Goal: Task Accomplishment & Management: Use online tool/utility

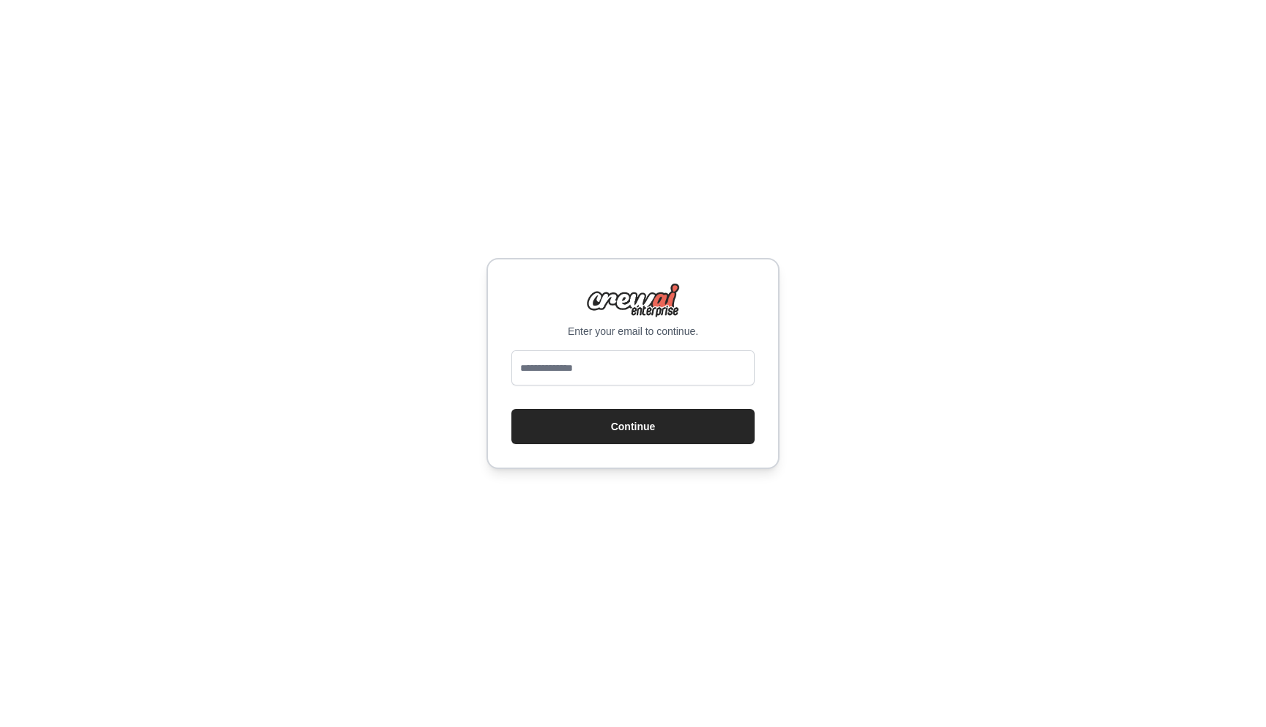
click at [573, 363] on input "email" at bounding box center [632, 367] width 243 height 35
type input "**********"
click at [608, 428] on button "Continue" at bounding box center [632, 426] width 243 height 35
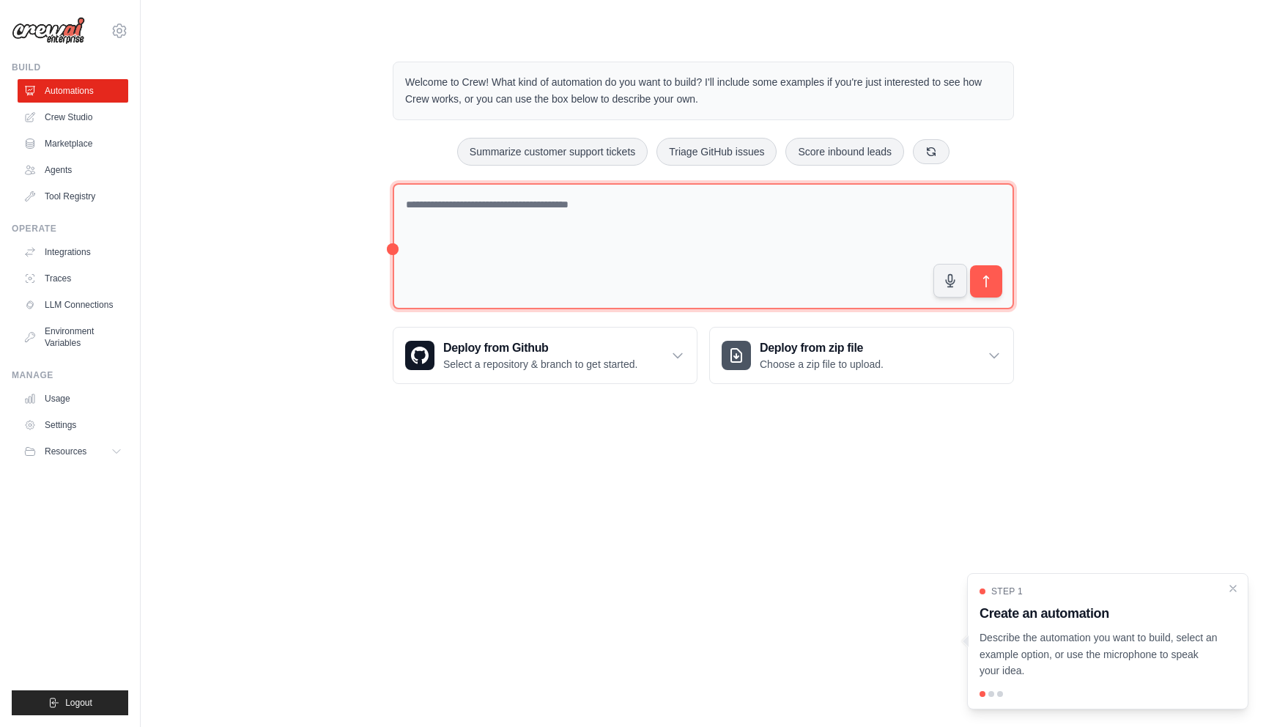
click at [483, 253] on textarea at bounding box center [703, 246] width 621 height 127
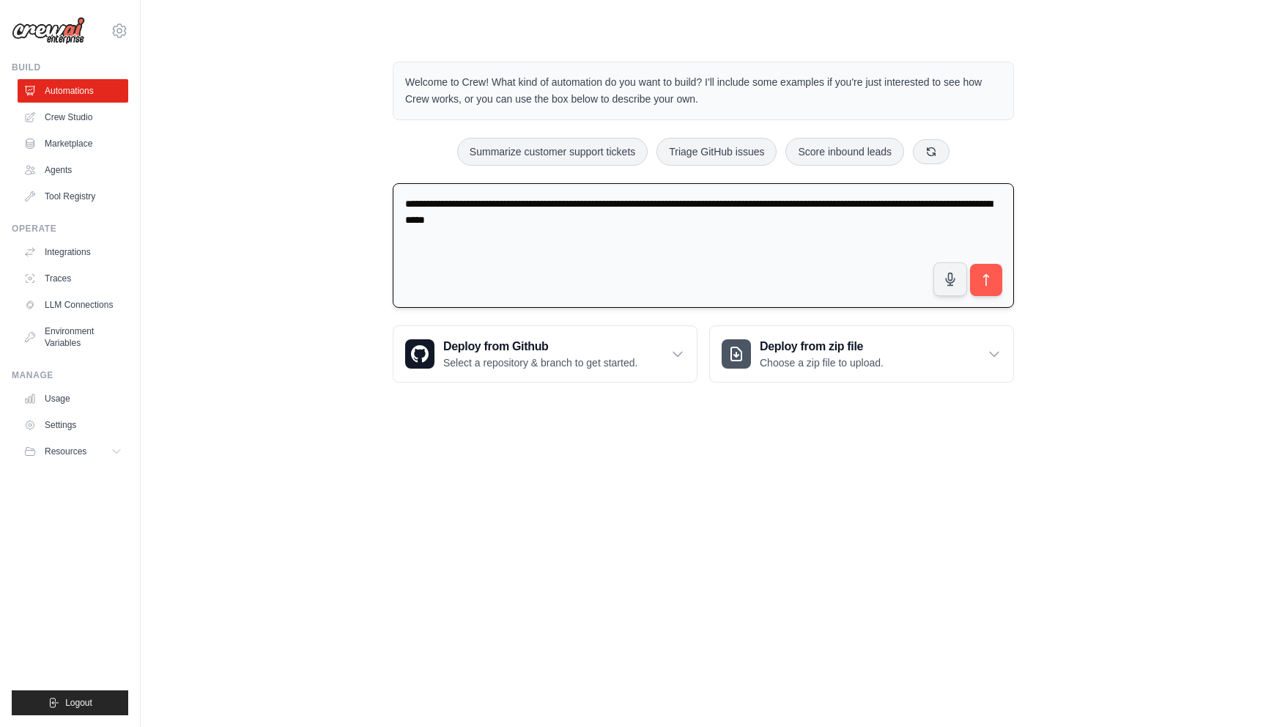
type textarea "**********"
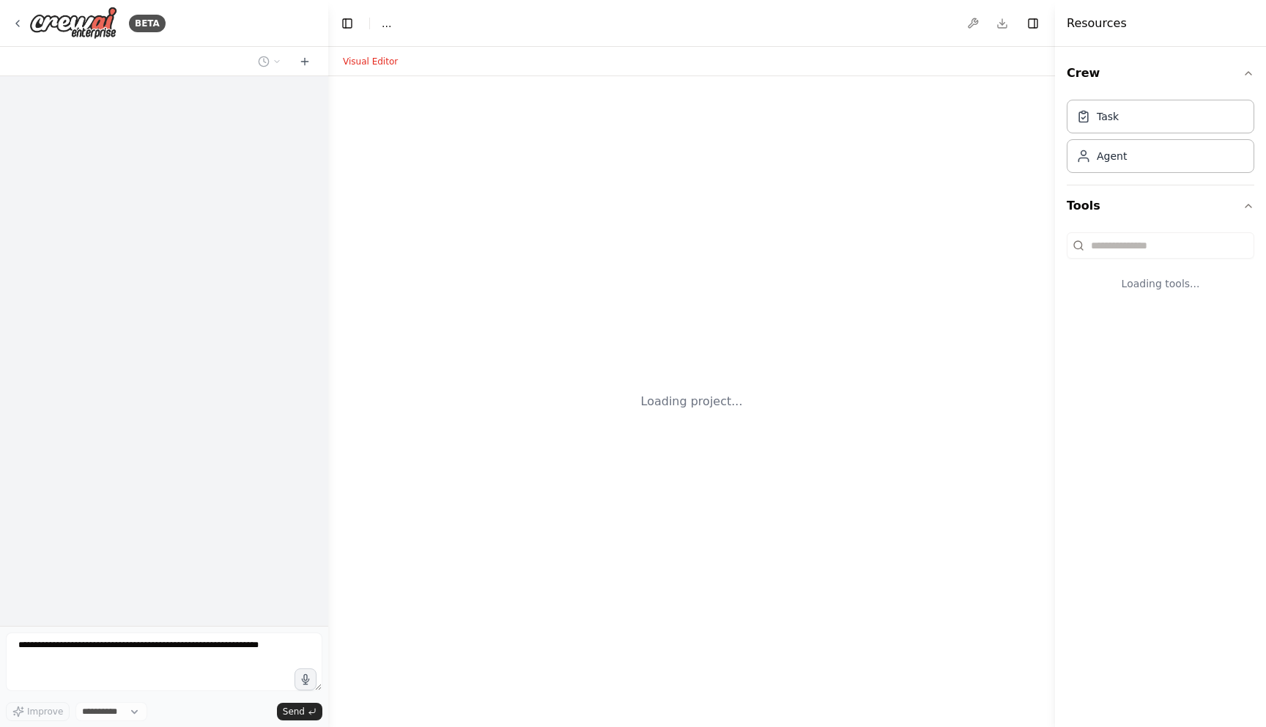
select select "****"
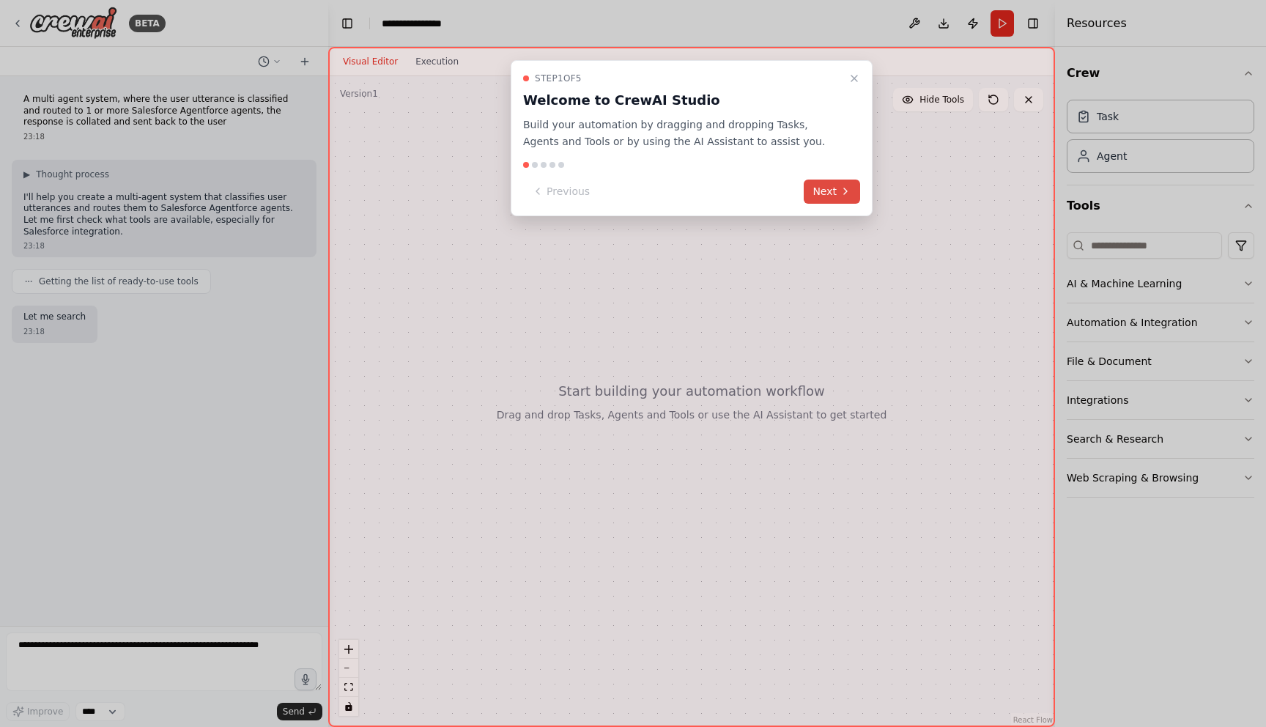
click at [841, 193] on icon at bounding box center [845, 191] width 12 height 12
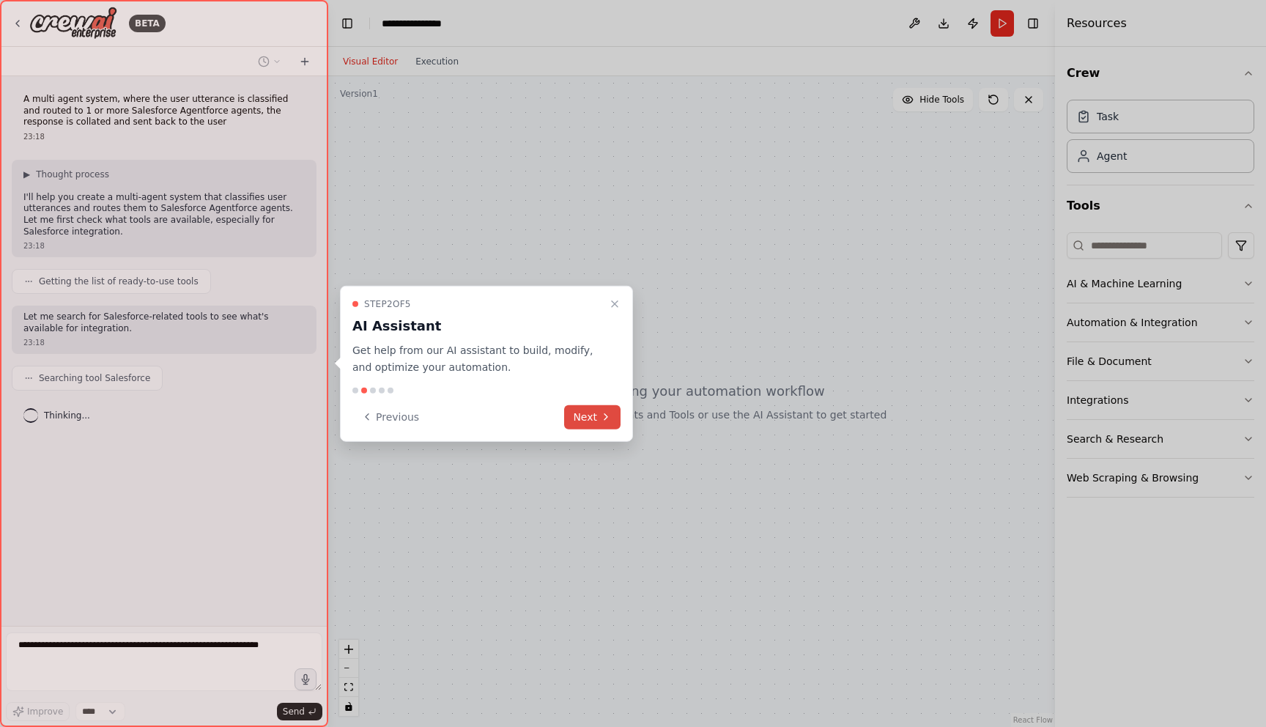
click at [603, 416] on icon at bounding box center [606, 417] width 12 height 12
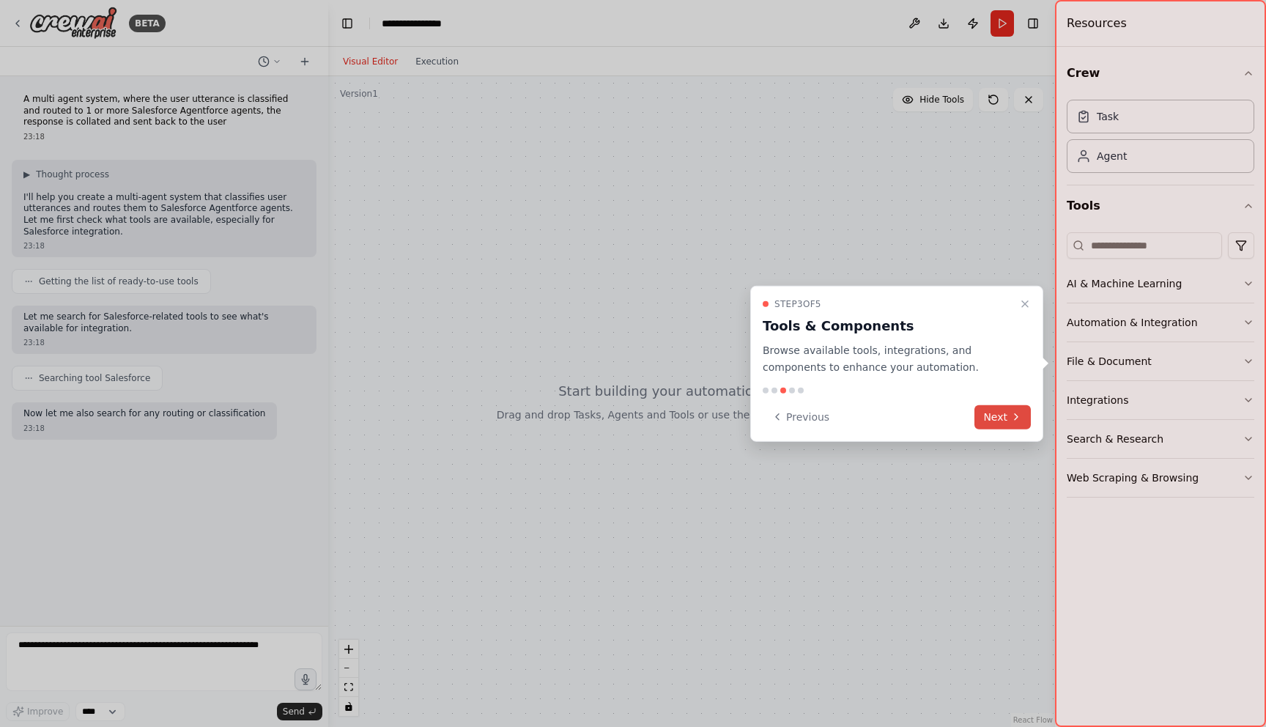
click at [1006, 426] on button "Next" at bounding box center [1002, 416] width 56 height 24
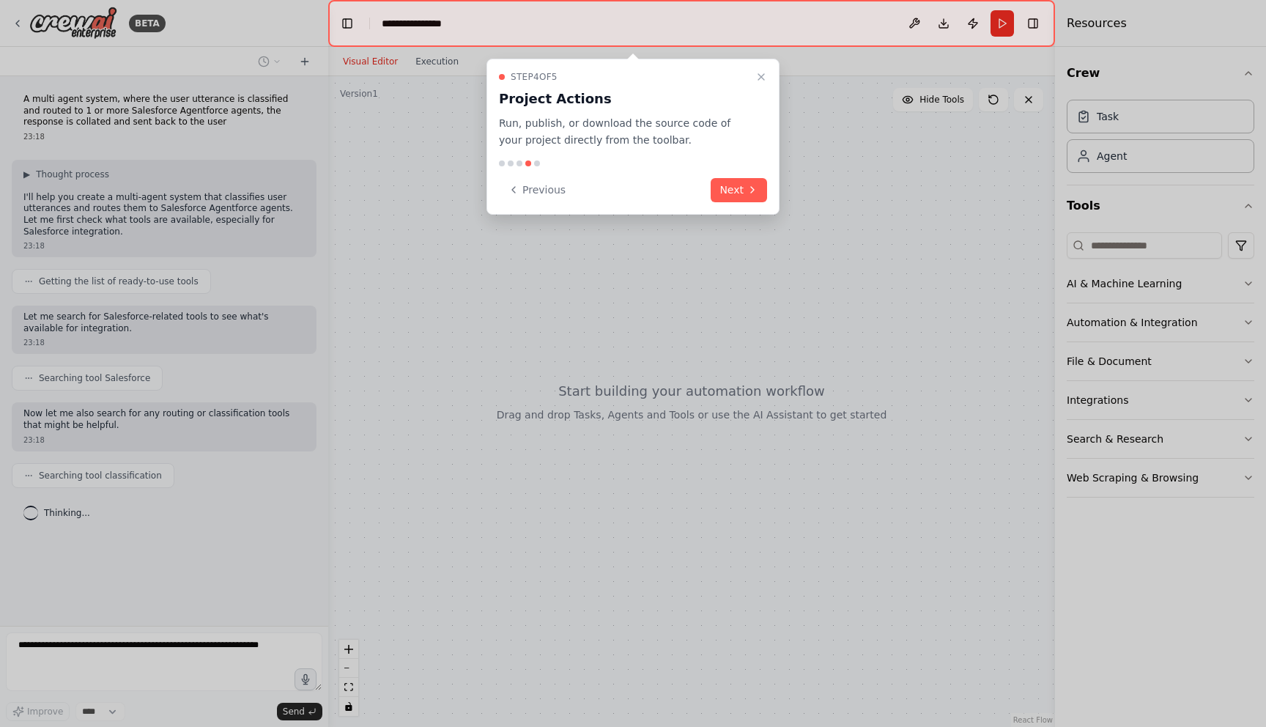
click at [729, 171] on div "Step 4 of 5 Project Actions Run, publish, or download the source code of your p…" at bounding box center [632, 137] width 293 height 156
click at [730, 188] on button "Next" at bounding box center [739, 190] width 56 height 24
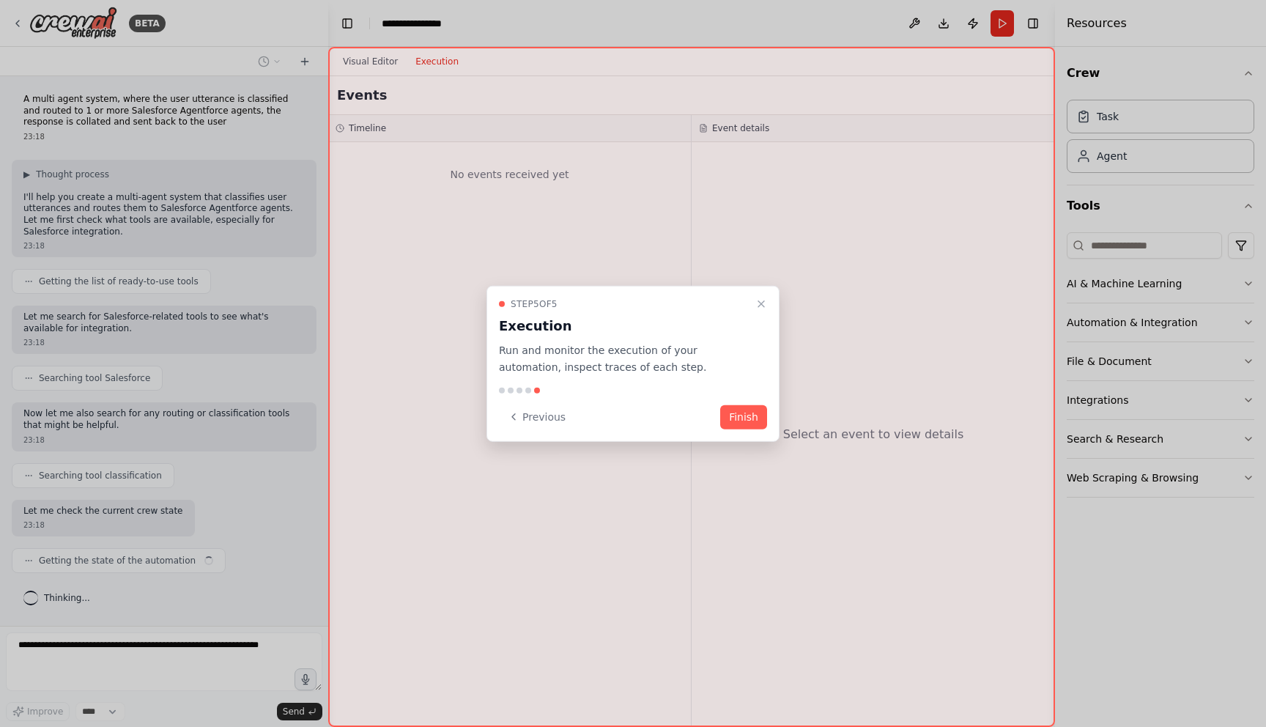
scroll to position [7, 0]
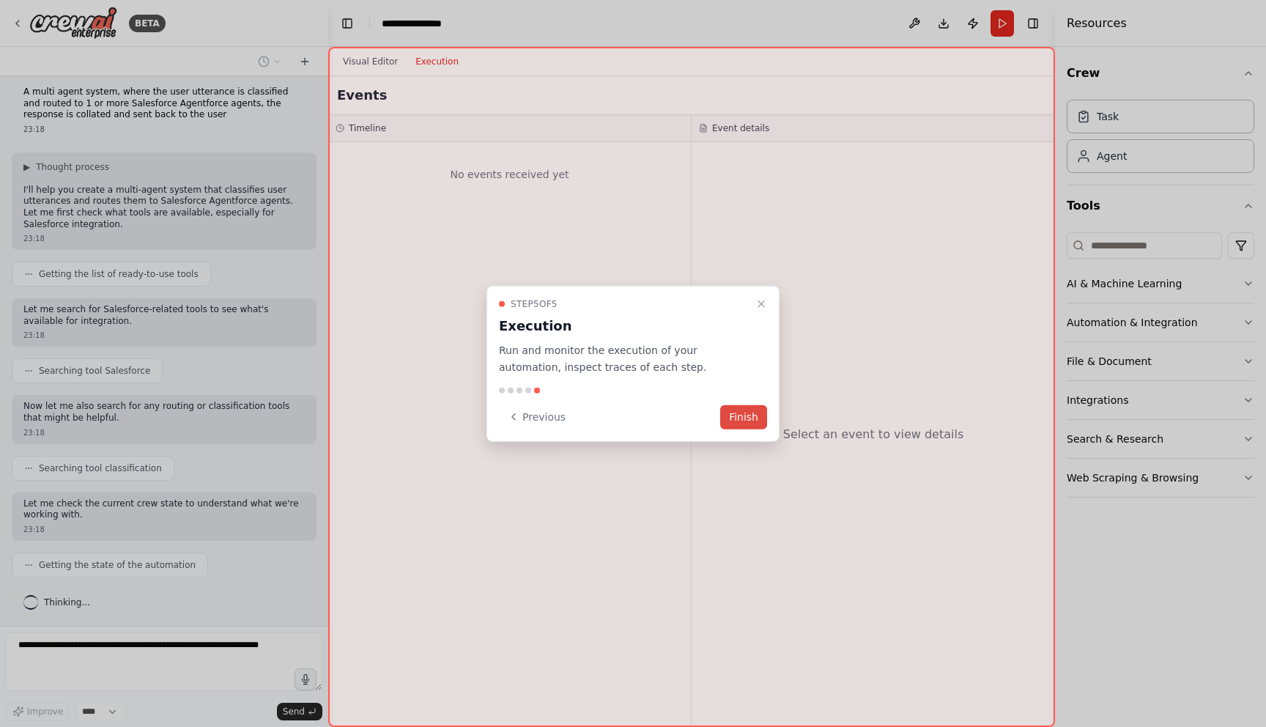
click at [732, 408] on button "Finish" at bounding box center [743, 416] width 47 height 24
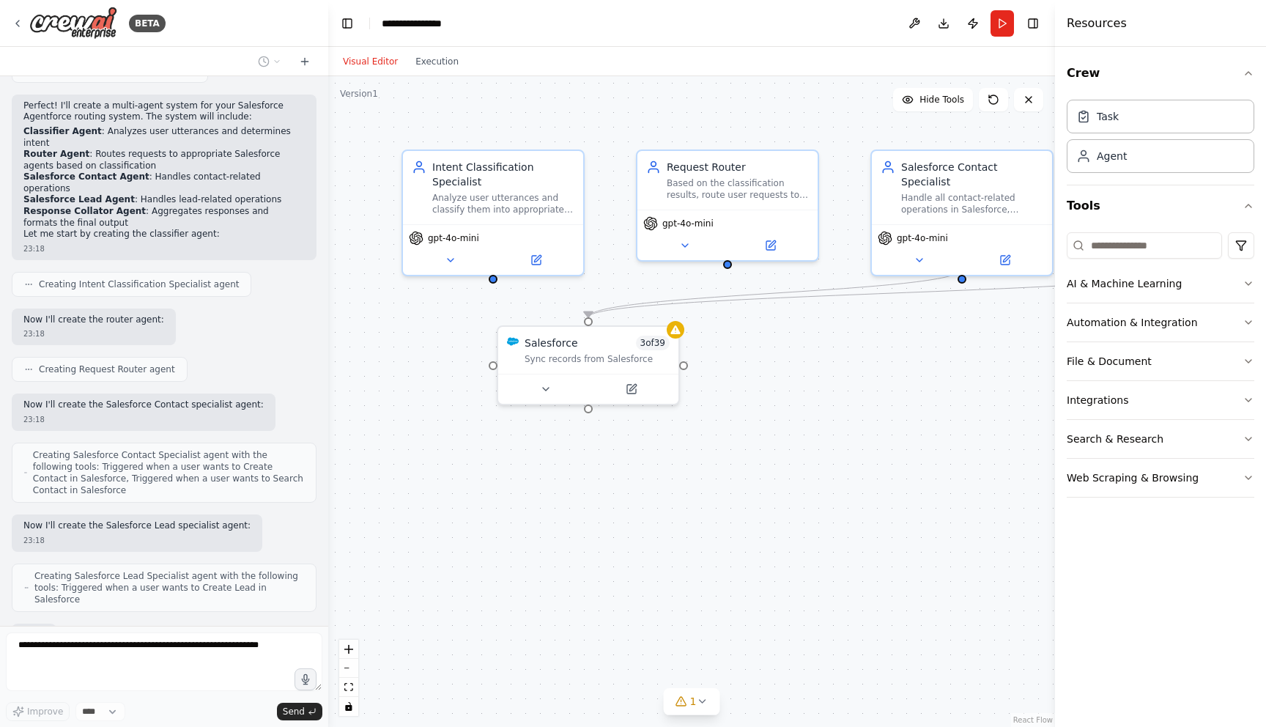
scroll to position [587, 0]
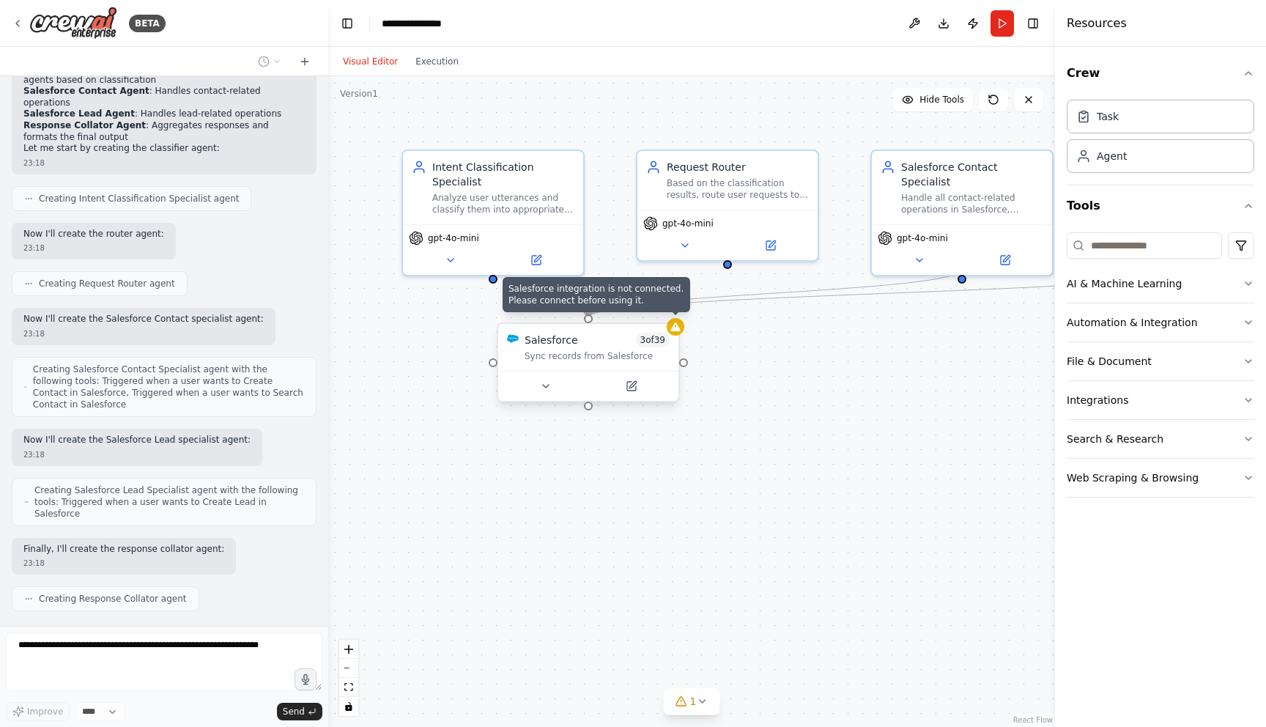
click at [678, 333] on div at bounding box center [676, 327] width 18 height 18
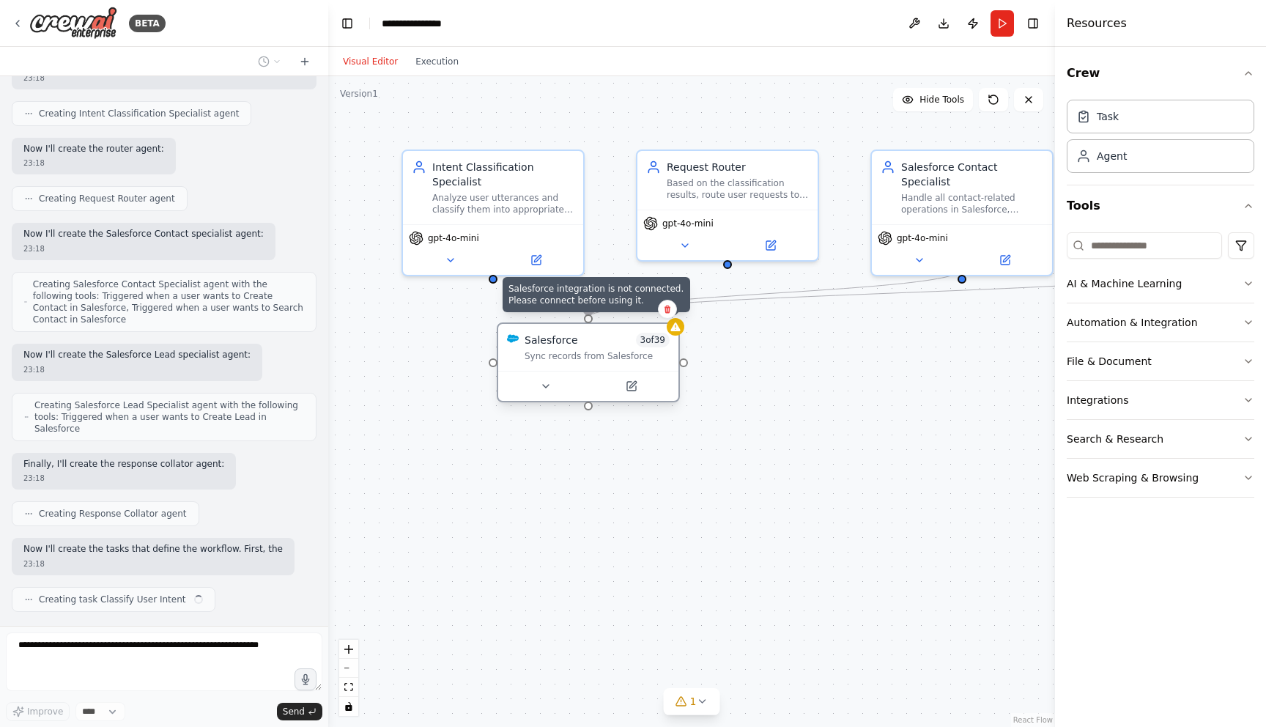
scroll to position [684, 0]
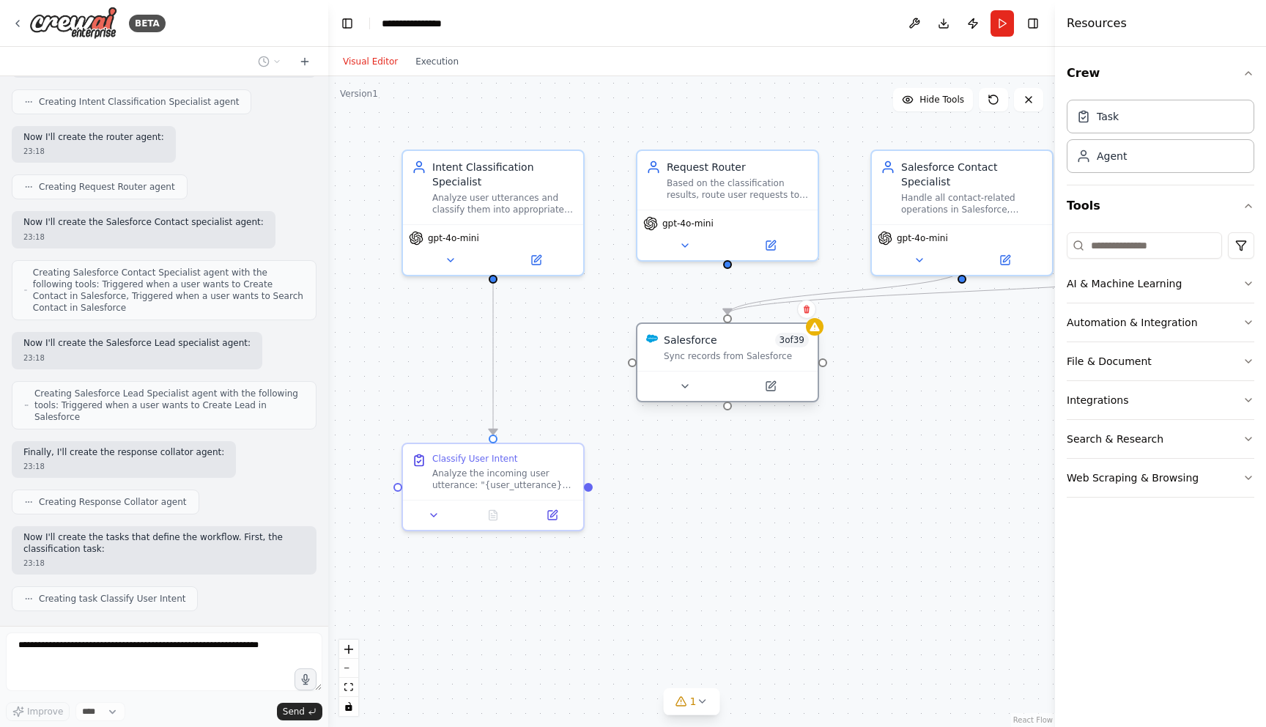
drag, startPoint x: 618, startPoint y: 343, endPoint x: 771, endPoint y: 346, distance: 153.1
click at [767, 345] on div "Salesforce 3 of 39" at bounding box center [736, 340] width 145 height 15
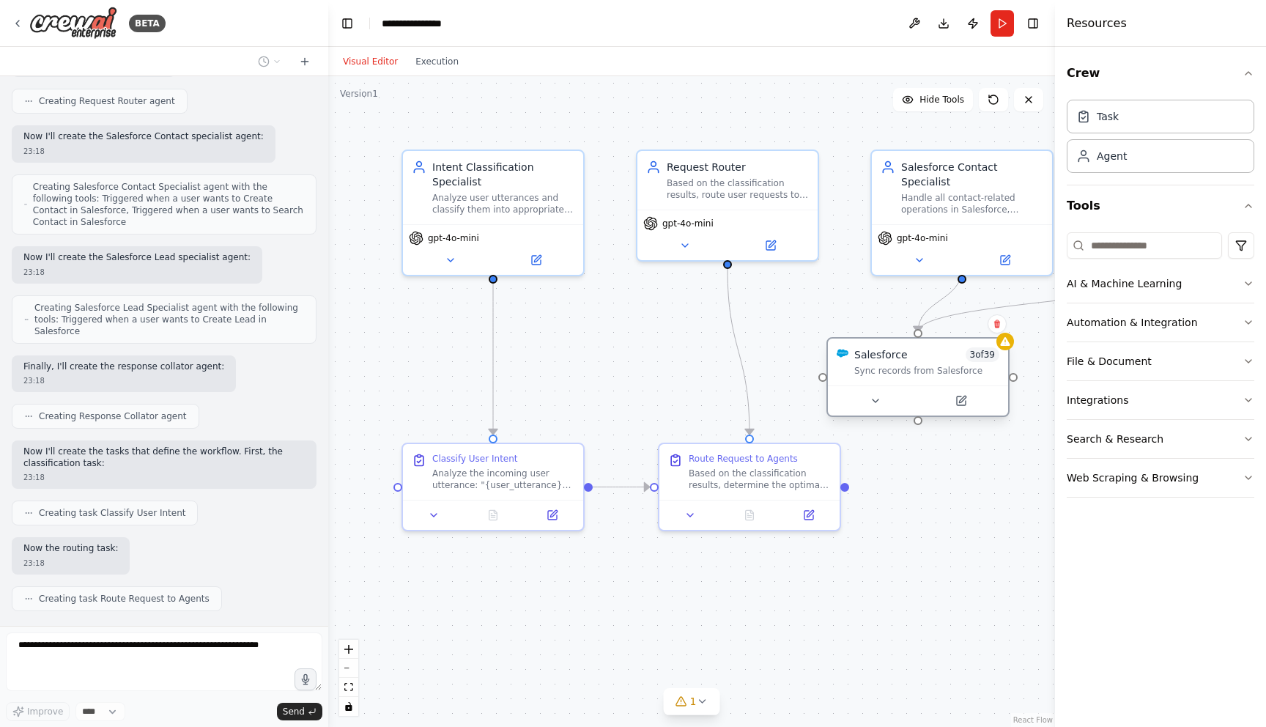
drag, startPoint x: 608, startPoint y: 340, endPoint x: 938, endPoint y: 361, distance: 330.3
click at [938, 361] on div "Salesforce 3 of 39" at bounding box center [926, 354] width 145 height 15
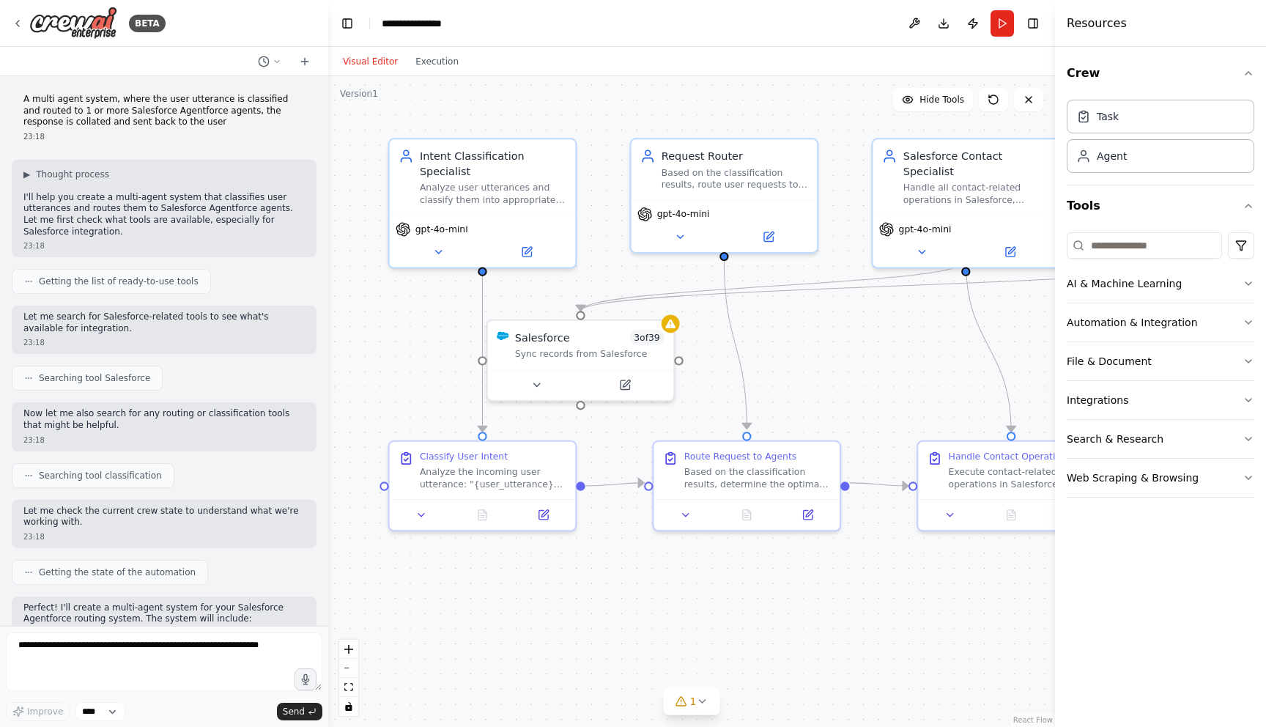
scroll to position [941, 0]
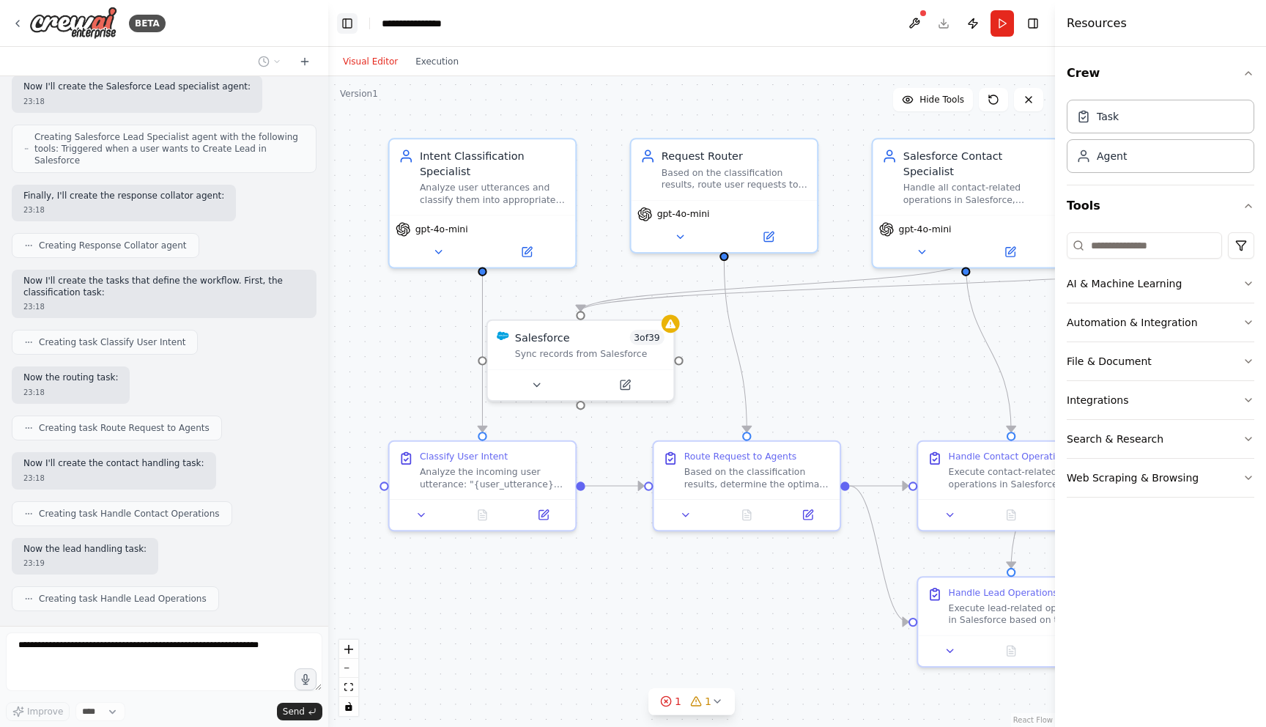
click at [349, 33] on button "Toggle Left Sidebar" at bounding box center [347, 23] width 21 height 21
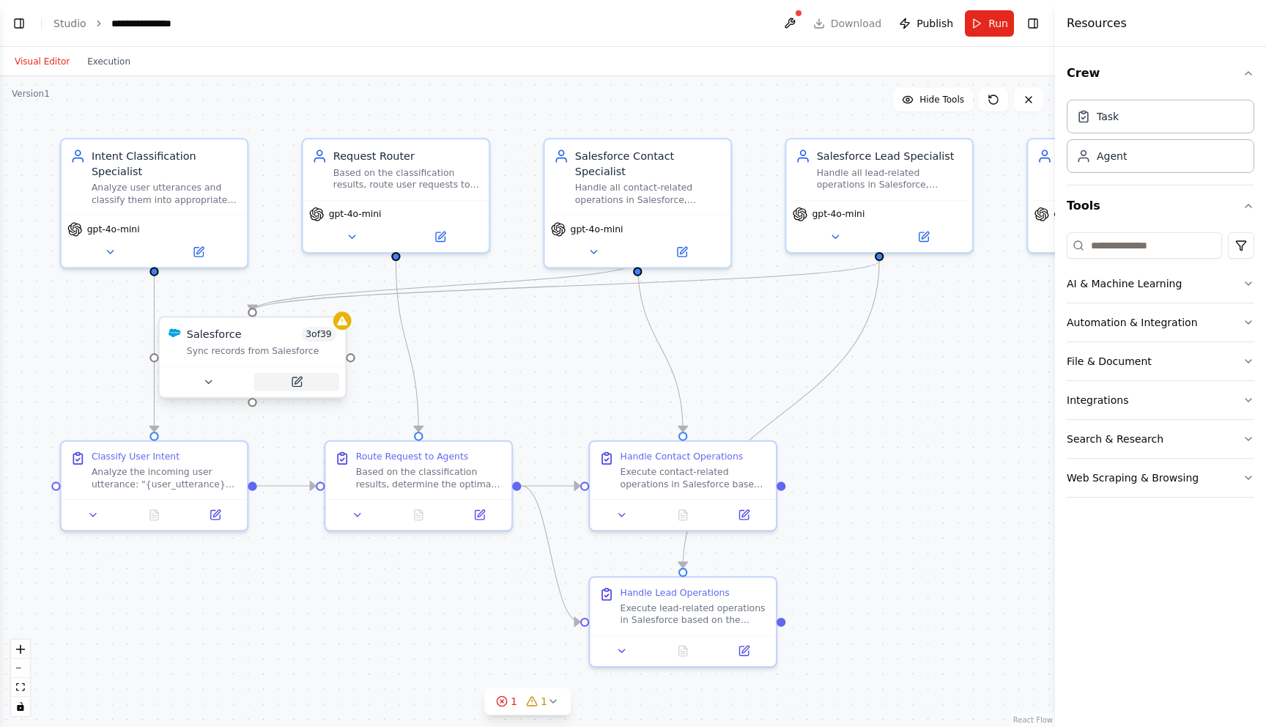
scroll to position [1025, 0]
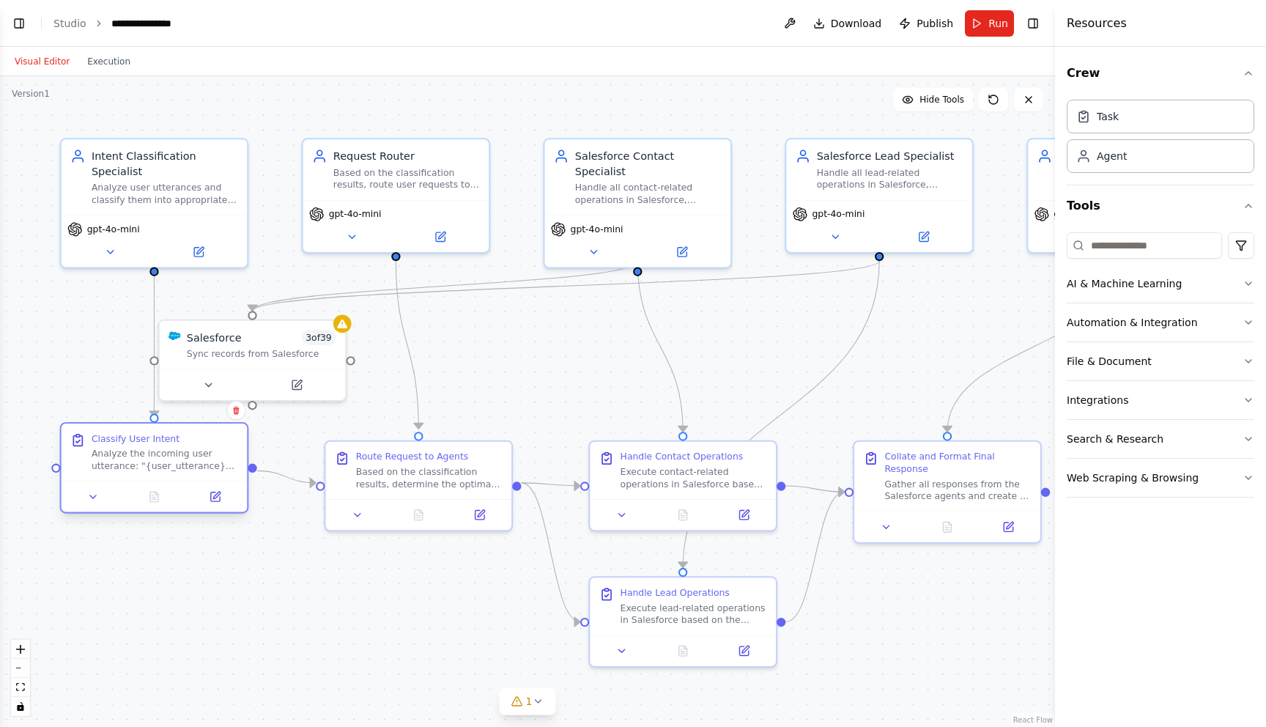
drag, startPoint x: 186, startPoint y: 475, endPoint x: 191, endPoint y: 463, distance: 13.5
click at [191, 463] on div "Analyze the incoming user utterance: "{user_utterance}" and classify it accordi…" at bounding box center [165, 460] width 146 height 24
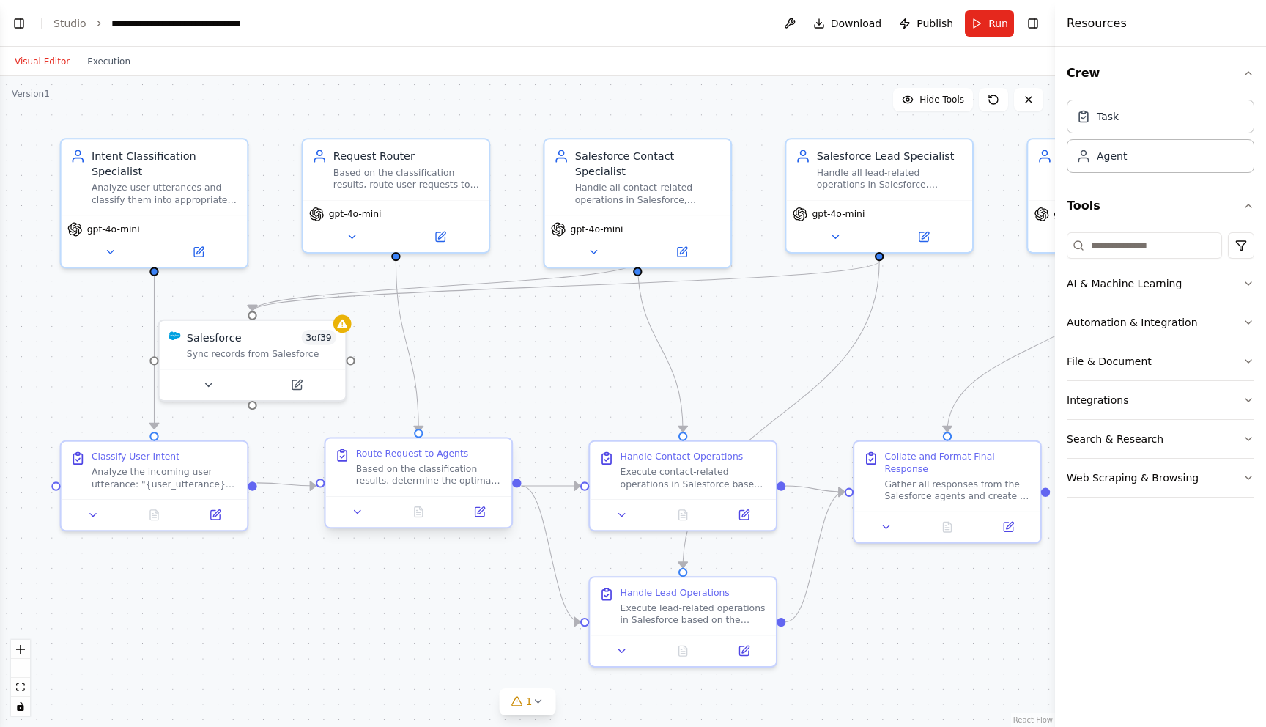
scroll to position [1220, 0]
click at [395, 505] on div at bounding box center [411, 511] width 186 height 31
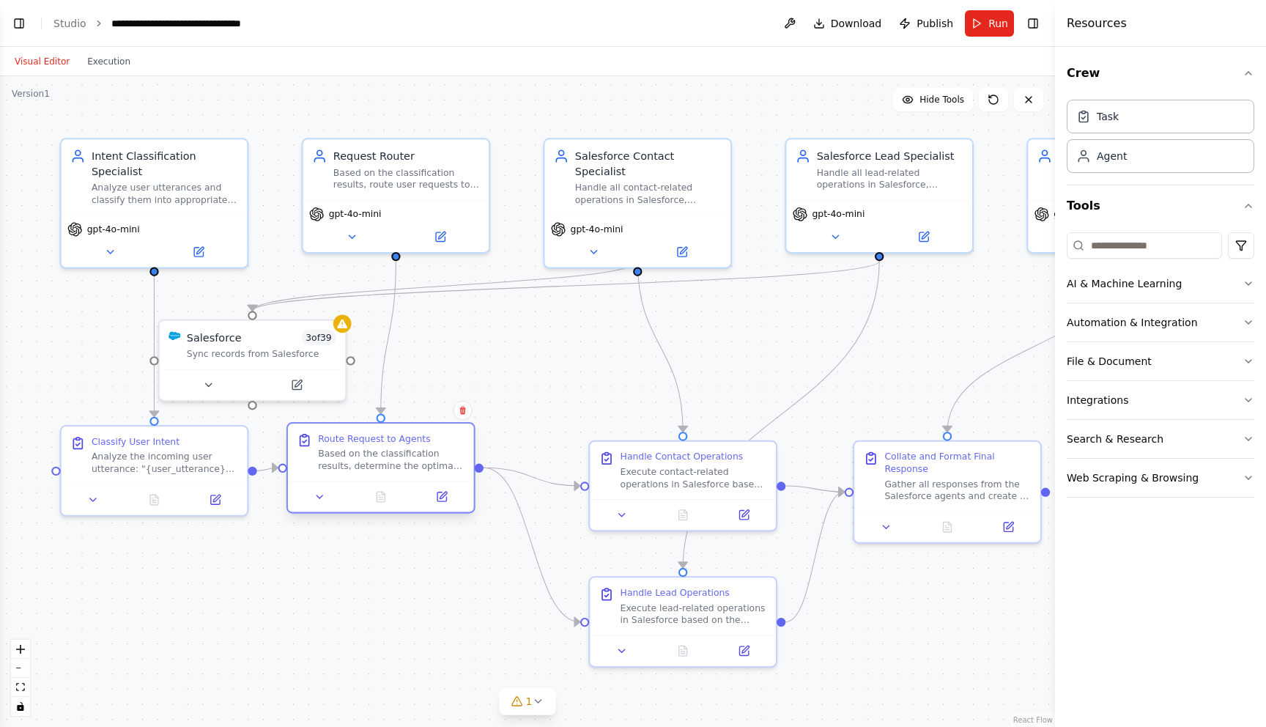
click at [373, 481] on div at bounding box center [381, 496] width 186 height 31
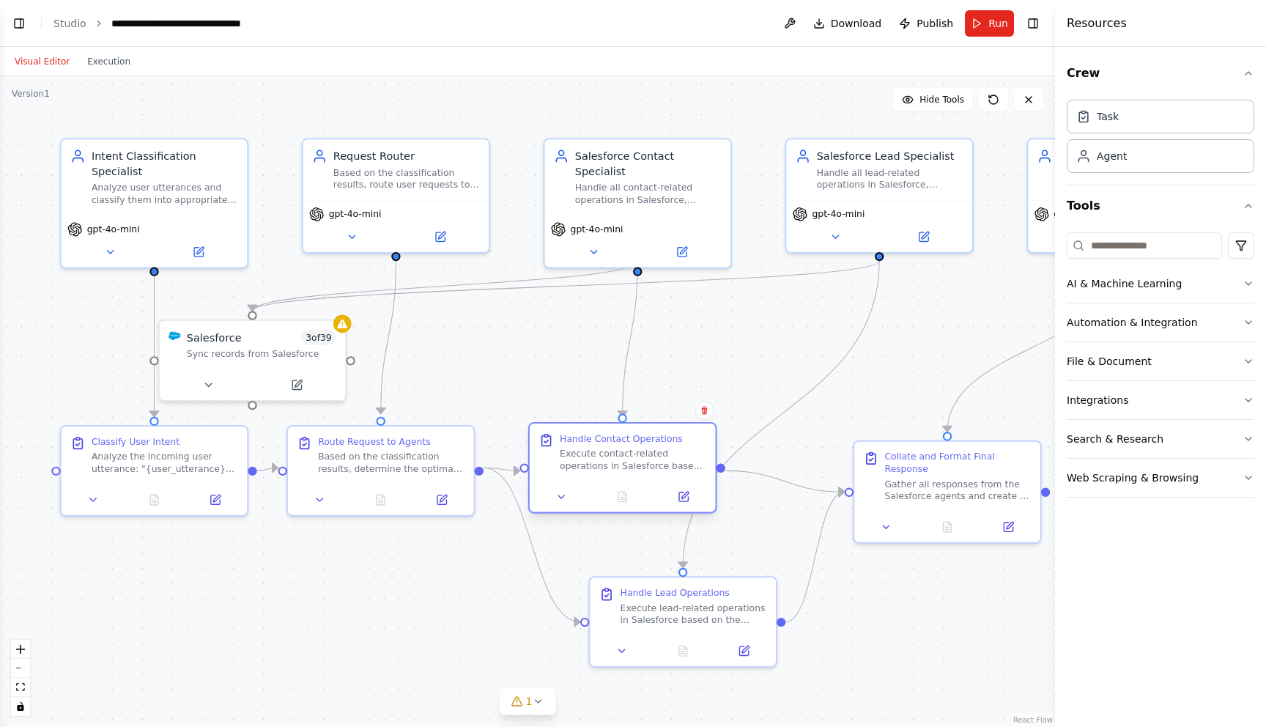
drag, startPoint x: 694, startPoint y: 477, endPoint x: 628, endPoint y: 459, distance: 68.9
click at [628, 459] on div "Execute contact-related operations in Salesforce based on the routing instructi…" at bounding box center [633, 460] width 146 height 24
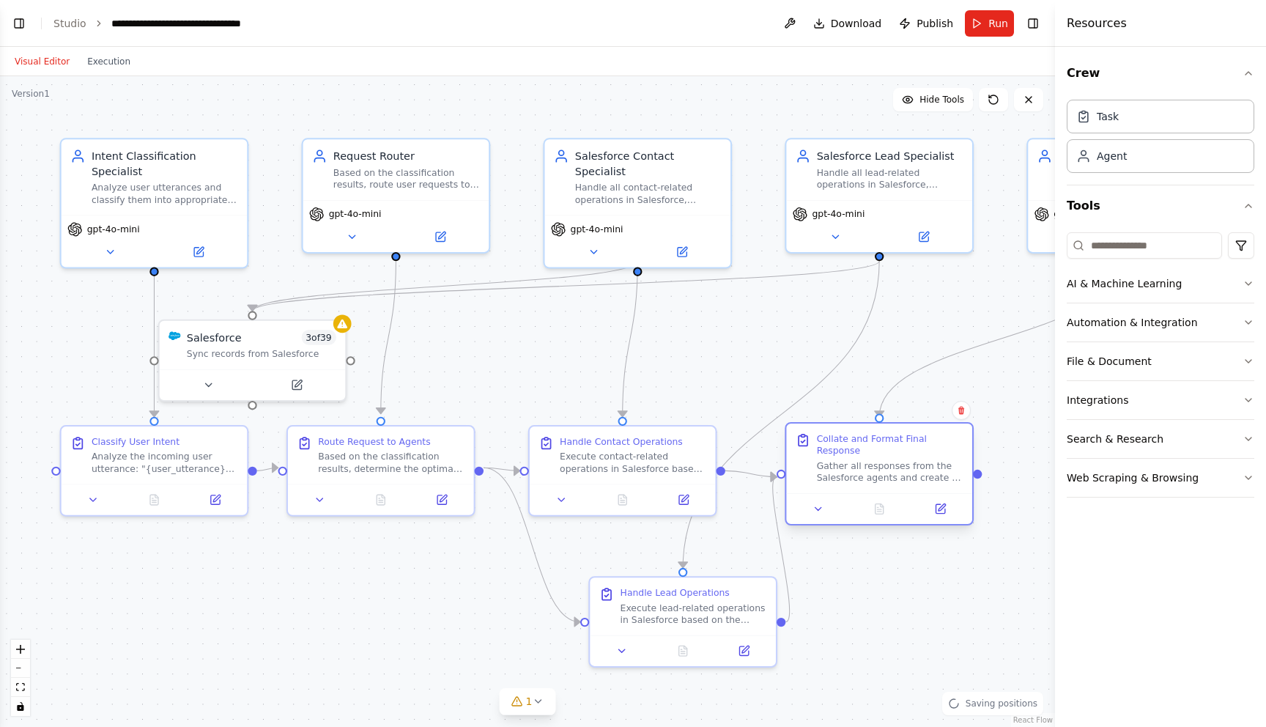
drag, startPoint x: 978, startPoint y: 481, endPoint x: 916, endPoint y: 461, distance: 64.6
click at [916, 461] on div "Gather all responses from the Salesforce agents and create a unified, comprehen…" at bounding box center [890, 471] width 146 height 24
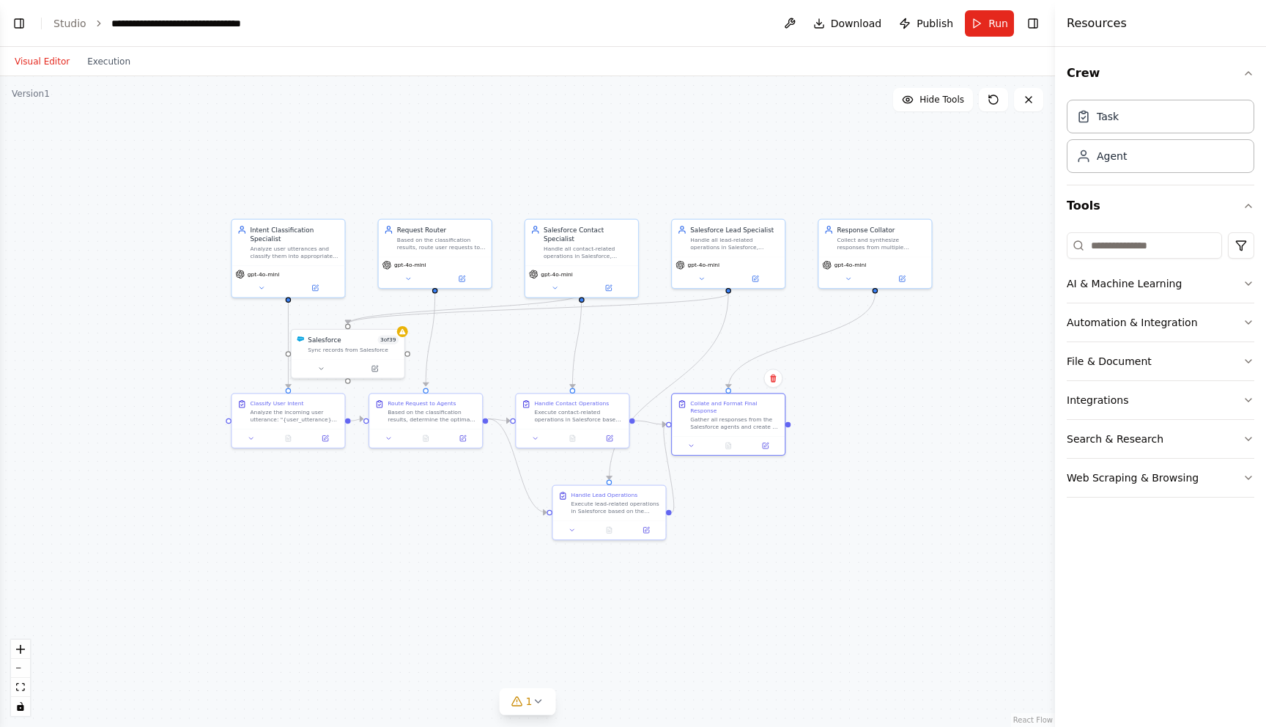
drag, startPoint x: 936, startPoint y: 412, endPoint x: 770, endPoint y: 362, distance: 173.8
click at [769, 366] on div "Confirm" at bounding box center [772, 378] width 25 height 25
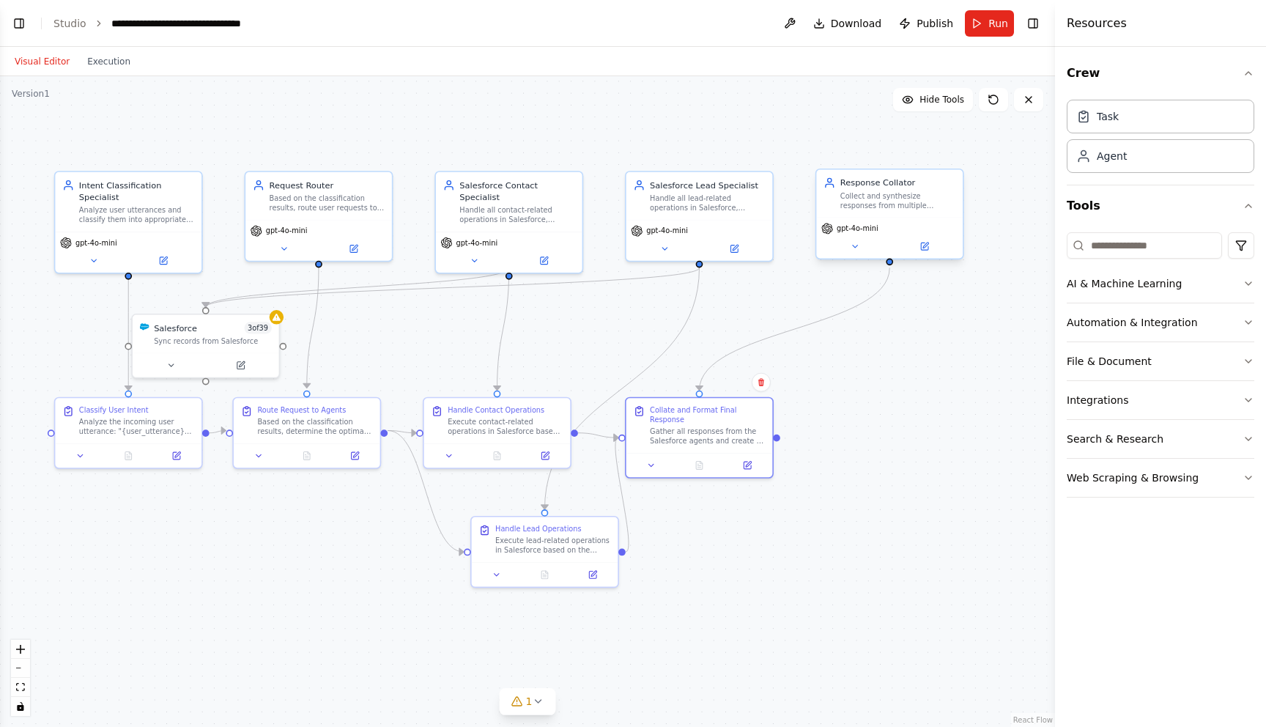
scroll to position [1698, 0]
drag, startPoint x: 697, startPoint y: 418, endPoint x: 798, endPoint y: 418, distance: 101.8
click at [798, 419] on div "Collate and Format Final Response" at bounding box center [814, 412] width 115 height 19
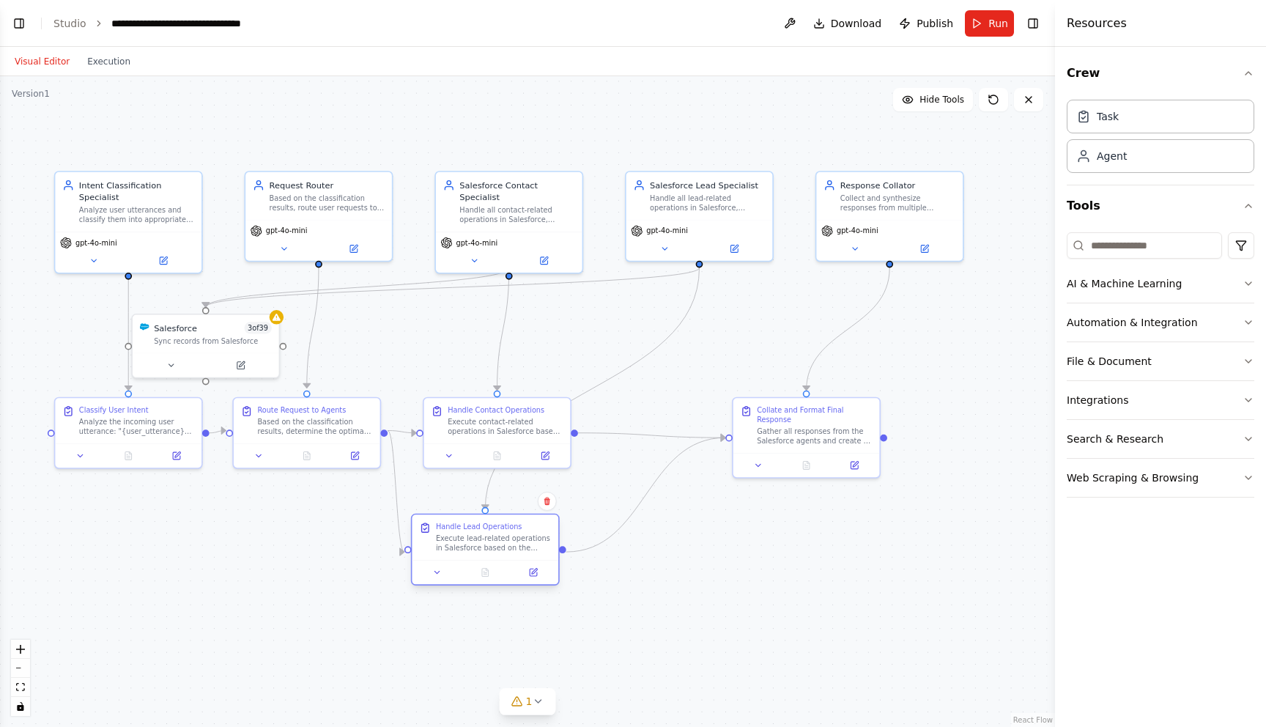
drag, startPoint x: 568, startPoint y: 554, endPoint x: 509, endPoint y: 553, distance: 59.3
click at [509, 553] on div "Handle Lead Operations Execute lead-related operations in Salesforce based on t…" at bounding box center [485, 536] width 146 height 45
drag, startPoint x: 221, startPoint y: 351, endPoint x: 617, endPoint y: 152, distance: 443.5
click at [617, 152] on div at bounding box center [592, 160] width 146 height 24
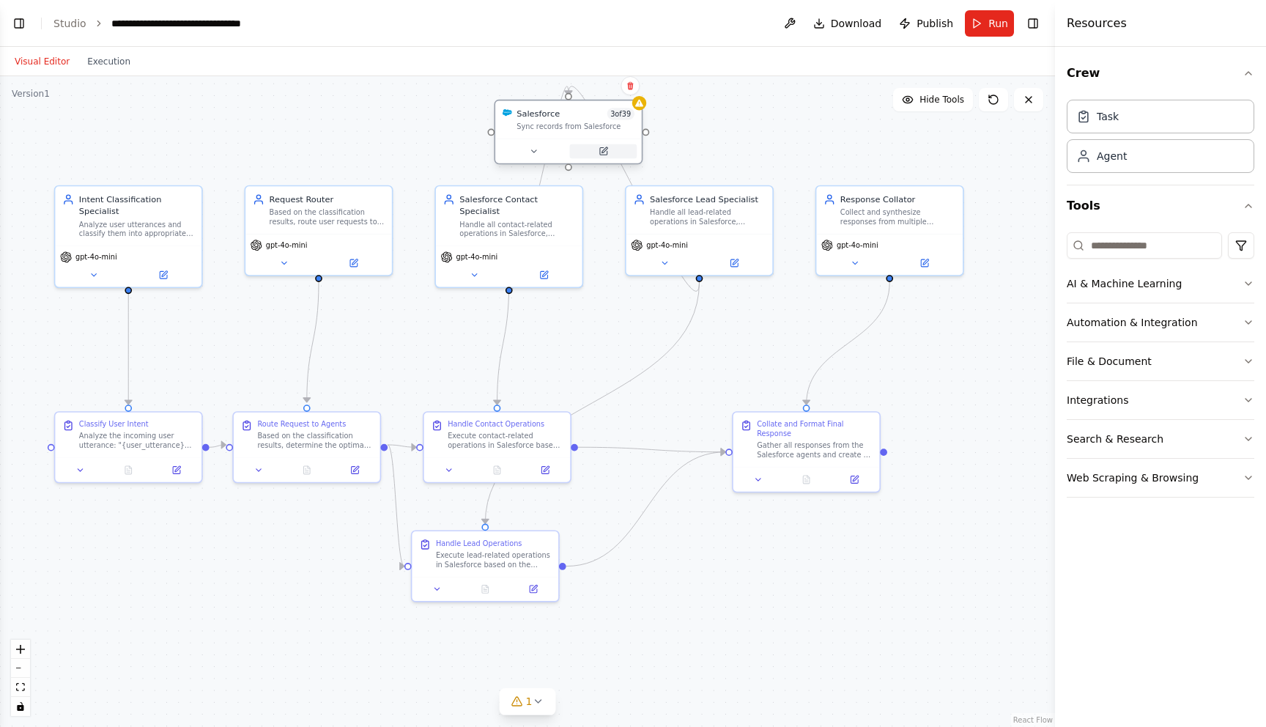
drag, startPoint x: 617, startPoint y: 152, endPoint x: 586, endPoint y: 146, distance: 32.0
click at [586, 146] on div at bounding box center [568, 150] width 146 height 24
click at [35, 94] on div "Version 1" at bounding box center [31, 94] width 38 height 12
click at [45, 56] on button "Visual Editor" at bounding box center [42, 62] width 73 height 18
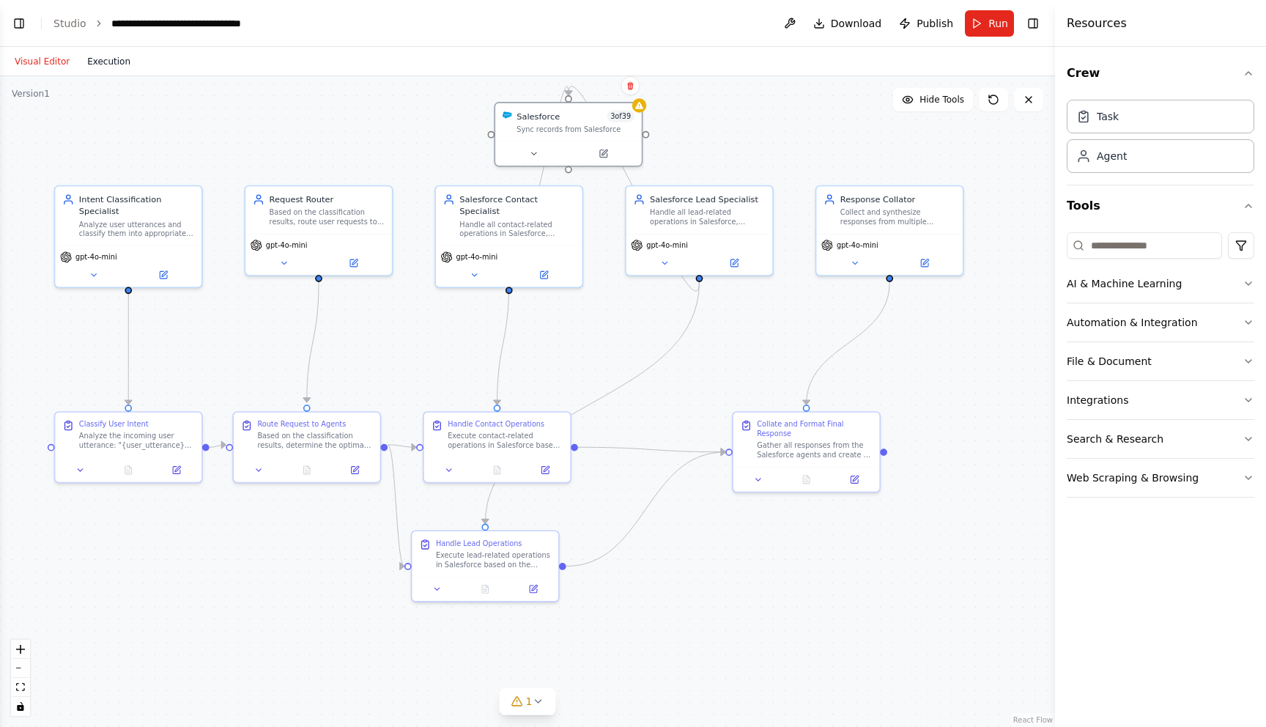
click at [98, 64] on button "Execution" at bounding box center [108, 62] width 61 height 18
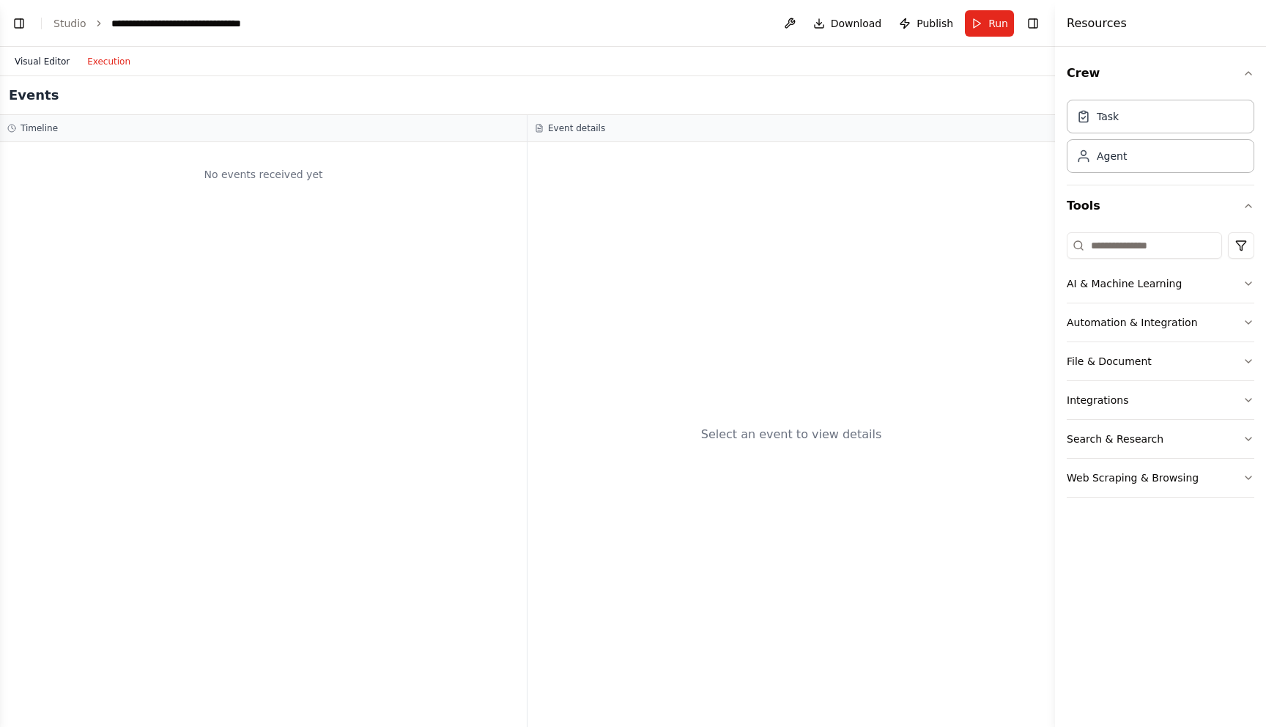
click at [42, 56] on button "Visual Editor" at bounding box center [42, 62] width 73 height 18
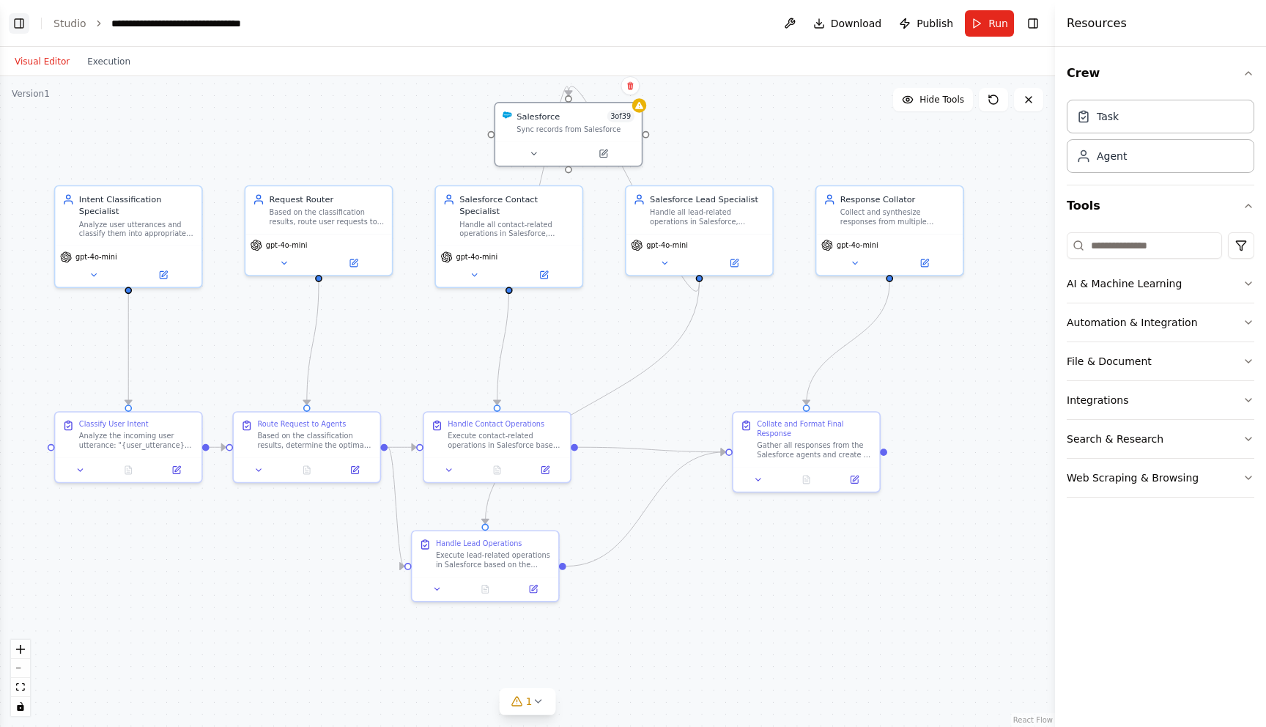
click at [19, 18] on button "Toggle Left Sidebar" at bounding box center [19, 23] width 21 height 21
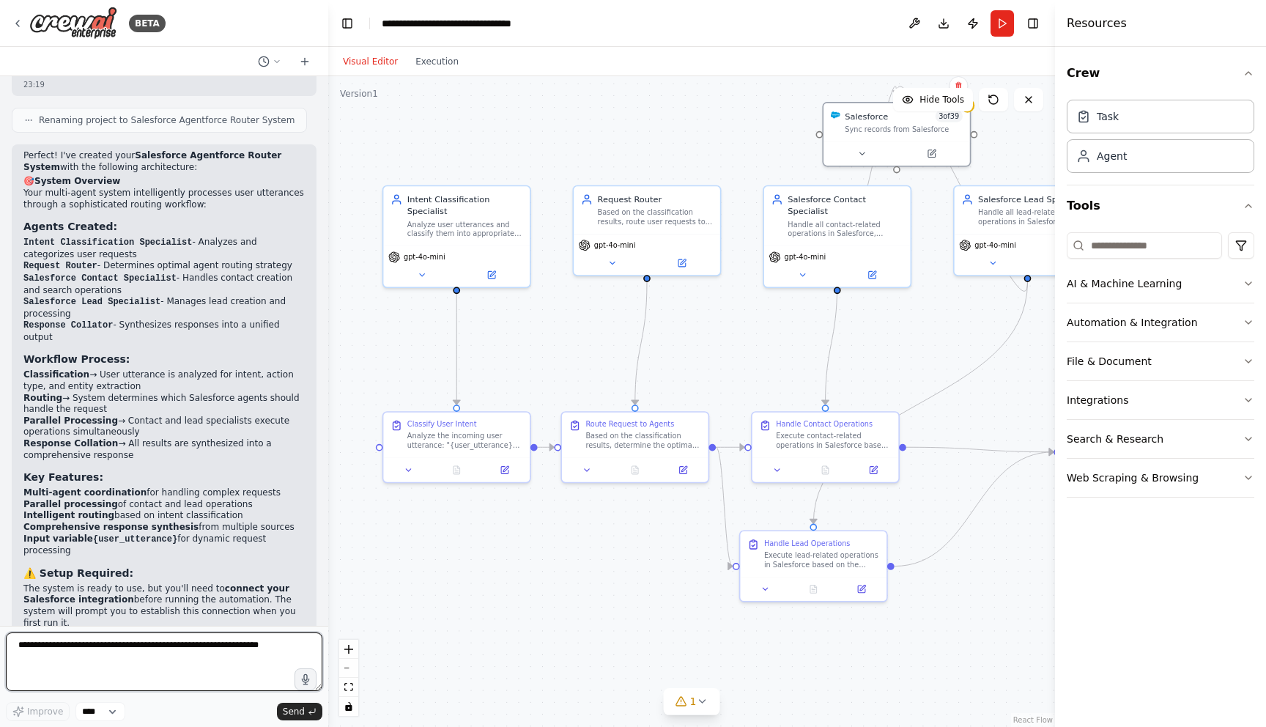
click at [64, 648] on textarea at bounding box center [164, 661] width 316 height 59
type textarea "*"
type textarea "**********"
type textarea "*"
type textarea "**********"
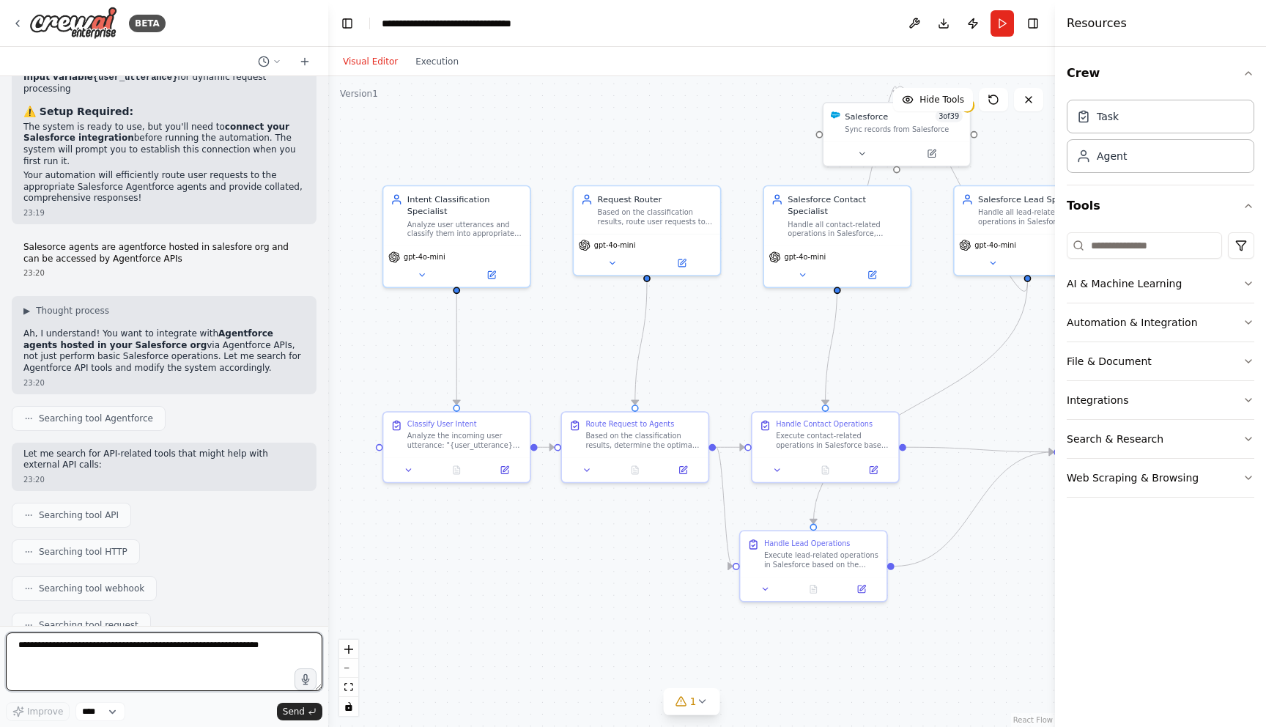
scroll to position [2171, 0]
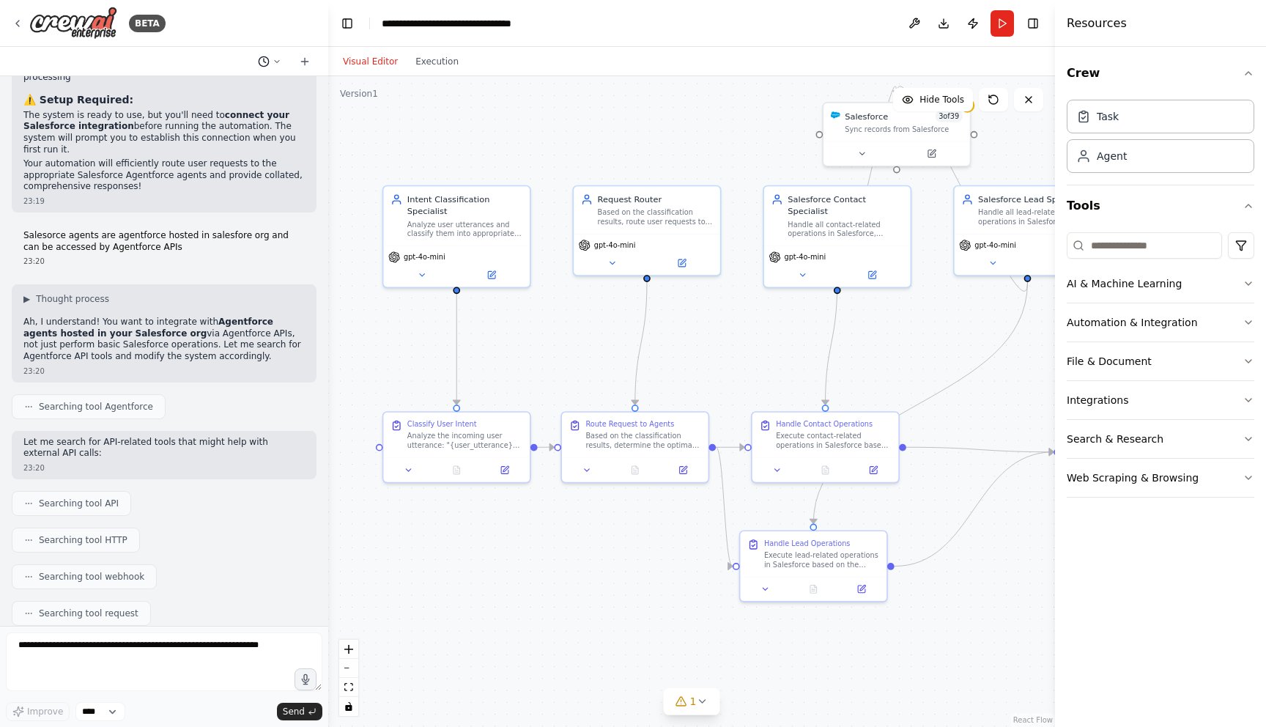
click at [274, 64] on icon at bounding box center [276, 61] width 9 height 9
click at [405, 335] on div ".deletable-edge-delete-btn { width: 20px; height: 20px; border: 0px solid #ffff…" at bounding box center [691, 401] width 727 height 650
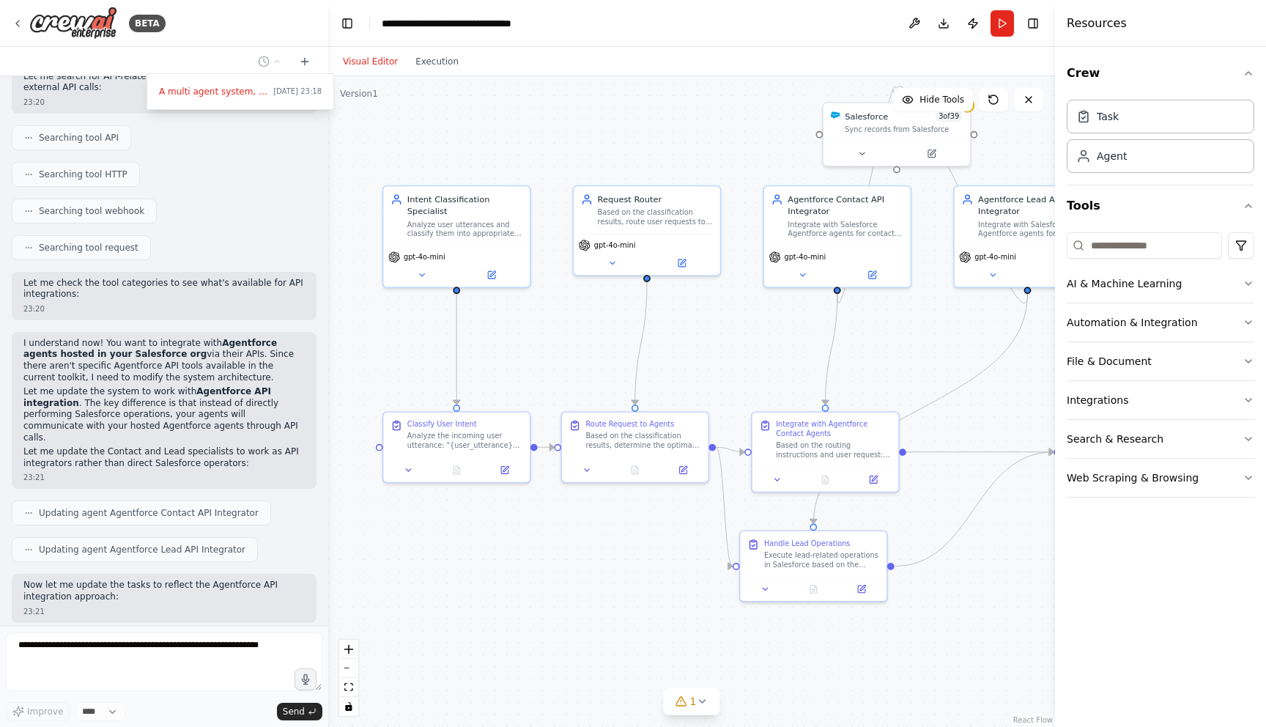
scroll to position [2573, 0]
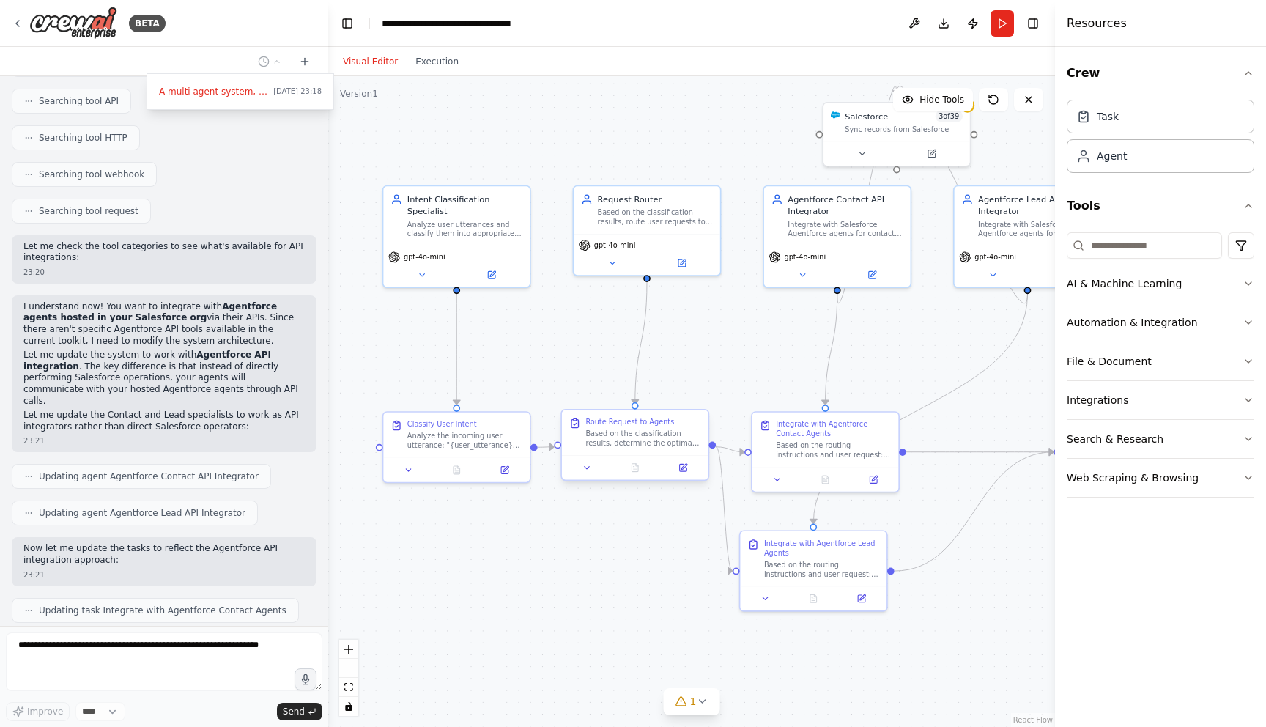
click at [615, 450] on div "Route Request to Agents Based on the classification results, determine the opti…" at bounding box center [635, 432] width 146 height 45
click at [434, 443] on div "Analyze the incoming user utterance: "{user_utterance}" and classify it accordi…" at bounding box center [464, 438] width 115 height 19
click at [435, 201] on div "Intent Classification Specialist" at bounding box center [464, 202] width 115 height 23
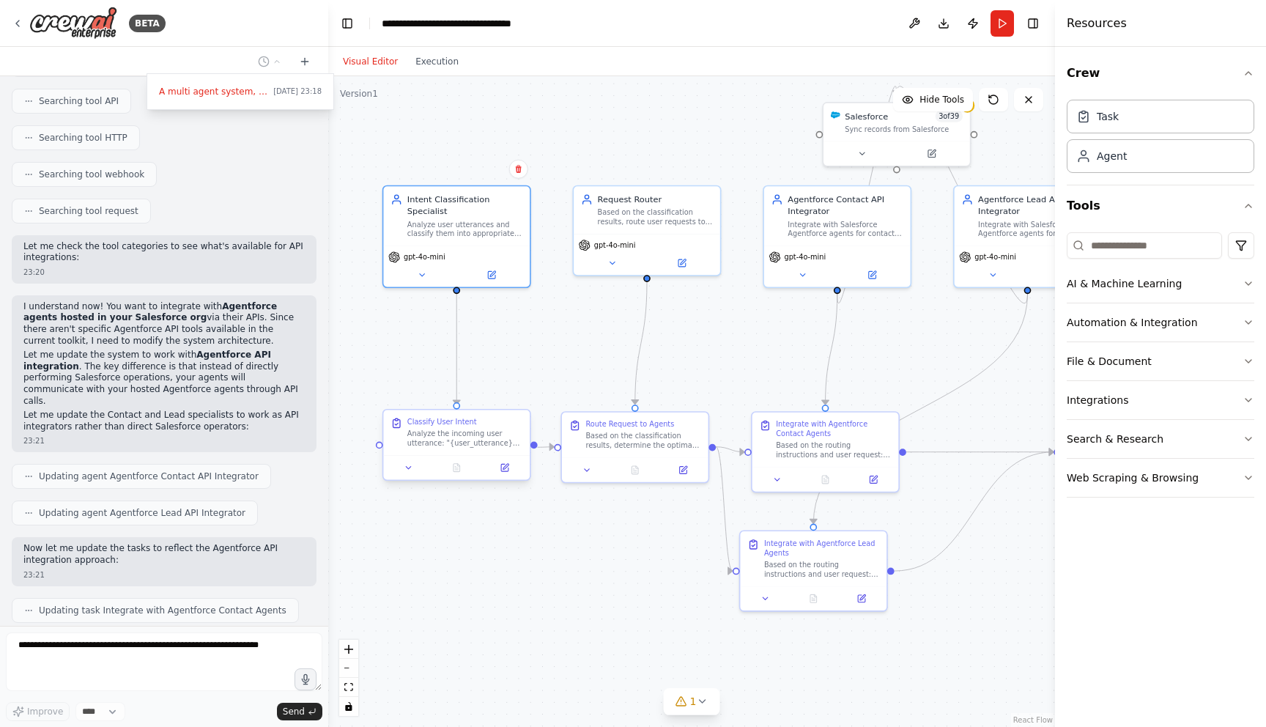
scroll to position [2610, 0]
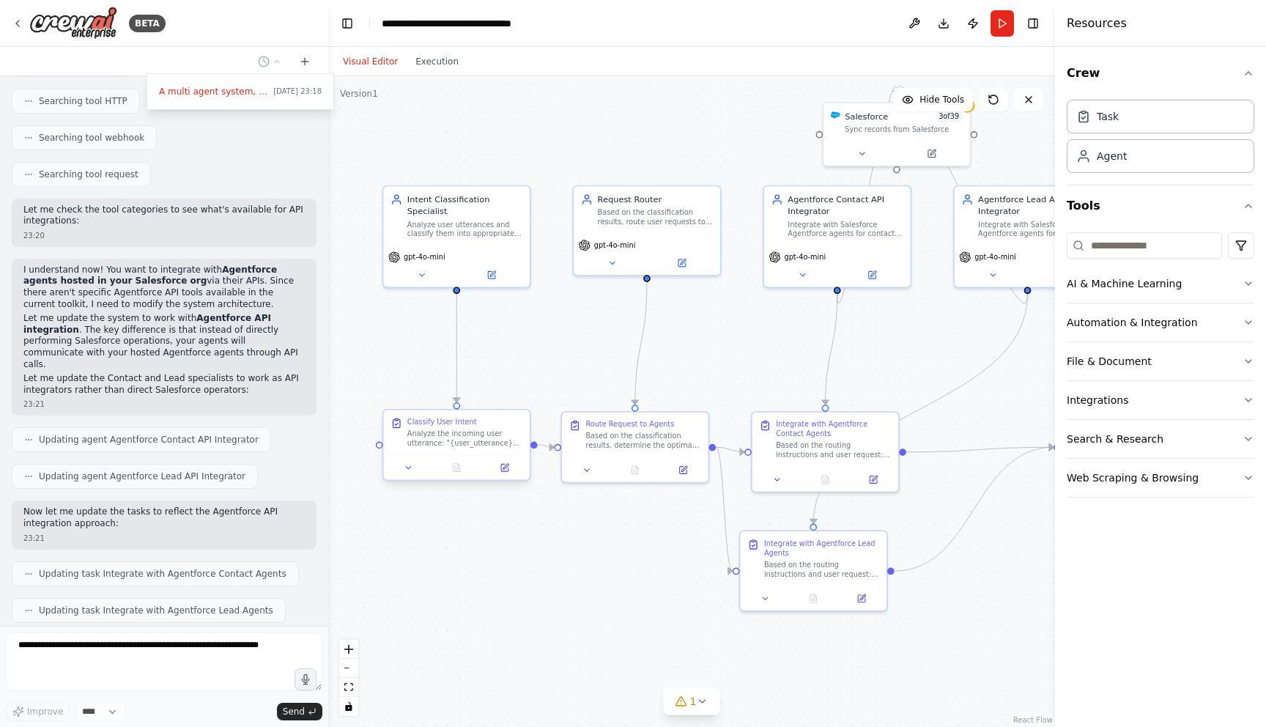
drag, startPoint x: 480, startPoint y: 431, endPoint x: 481, endPoint y: 373, distance: 58.6
click at [481, 373] on div ".deletable-edge-delete-btn { width: 20px; height: 20px; border: 0px solid #ffff…" at bounding box center [691, 401] width 727 height 650
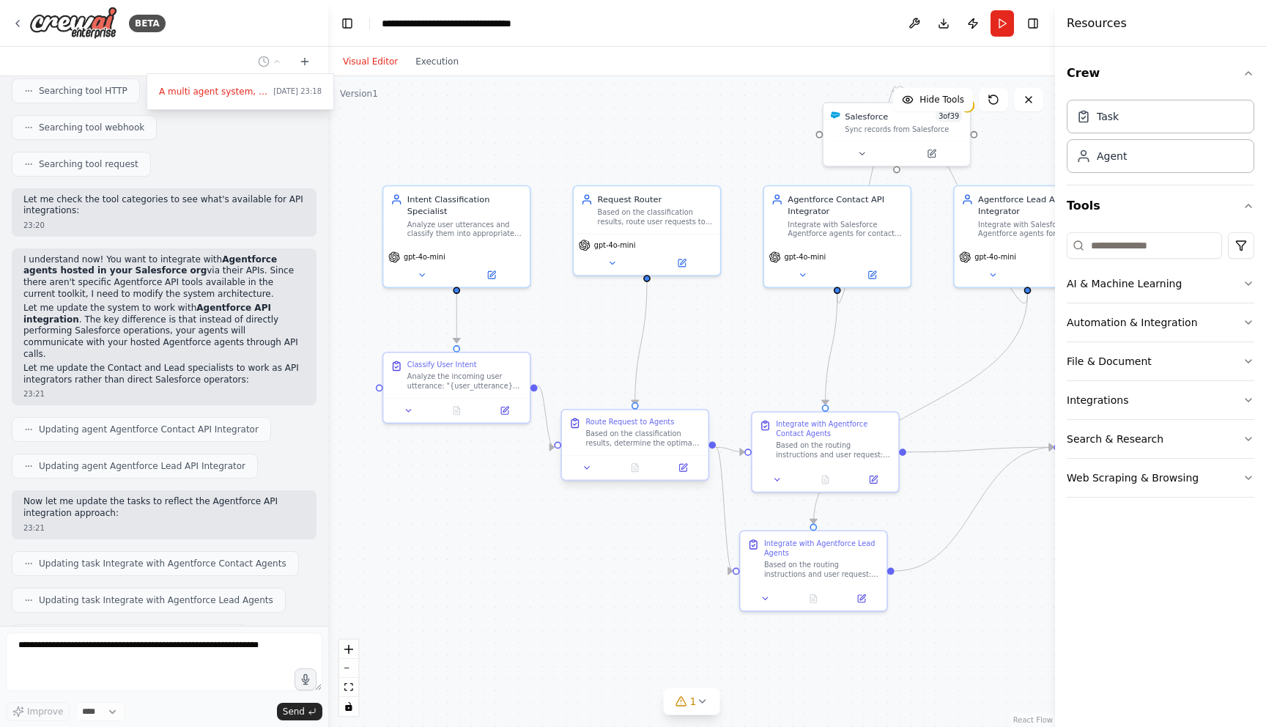
scroll to position [2695, 0]
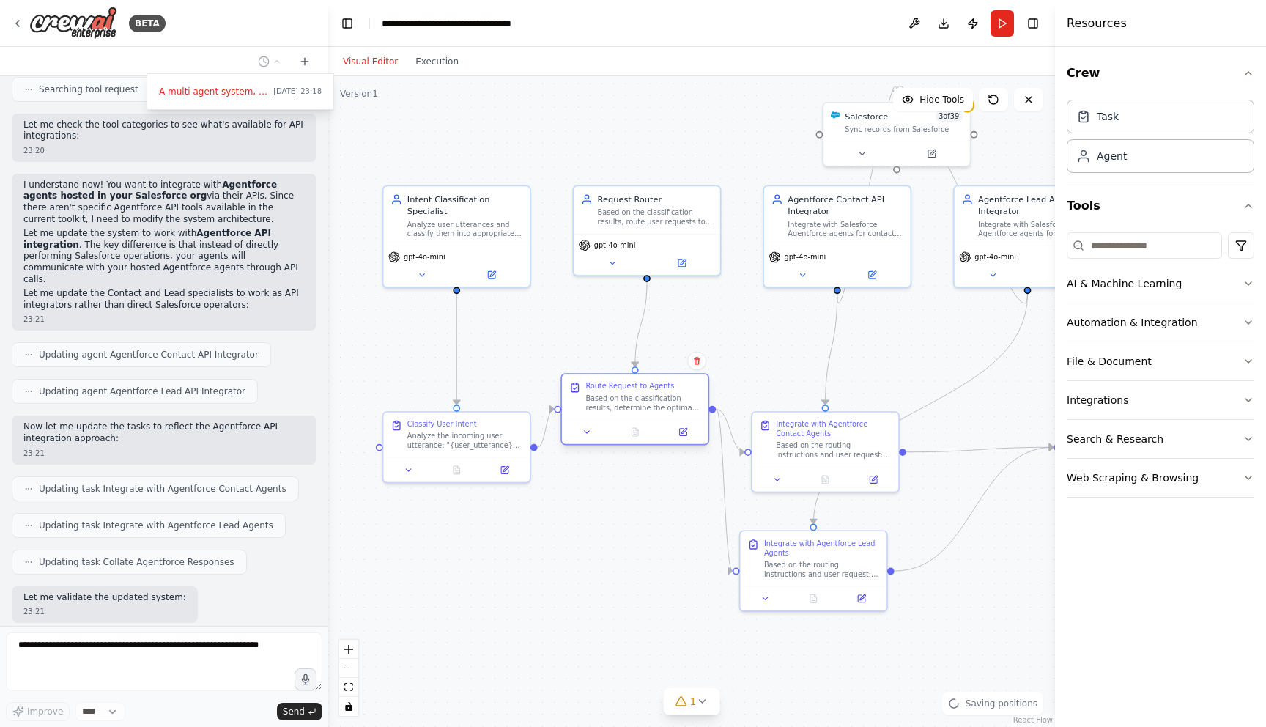
drag, startPoint x: 621, startPoint y: 437, endPoint x: 621, endPoint y: 396, distance: 41.0
click at [621, 396] on div "Based on the classification results, determine the optimal routing strategy for…" at bounding box center [642, 402] width 115 height 19
drag, startPoint x: 473, startPoint y: 430, endPoint x: 468, endPoint y: 470, distance: 40.6
click at [468, 470] on div "Analyze the incoming user utterance: "{user_utterance}" and classify it accordi…" at bounding box center [464, 473] width 115 height 19
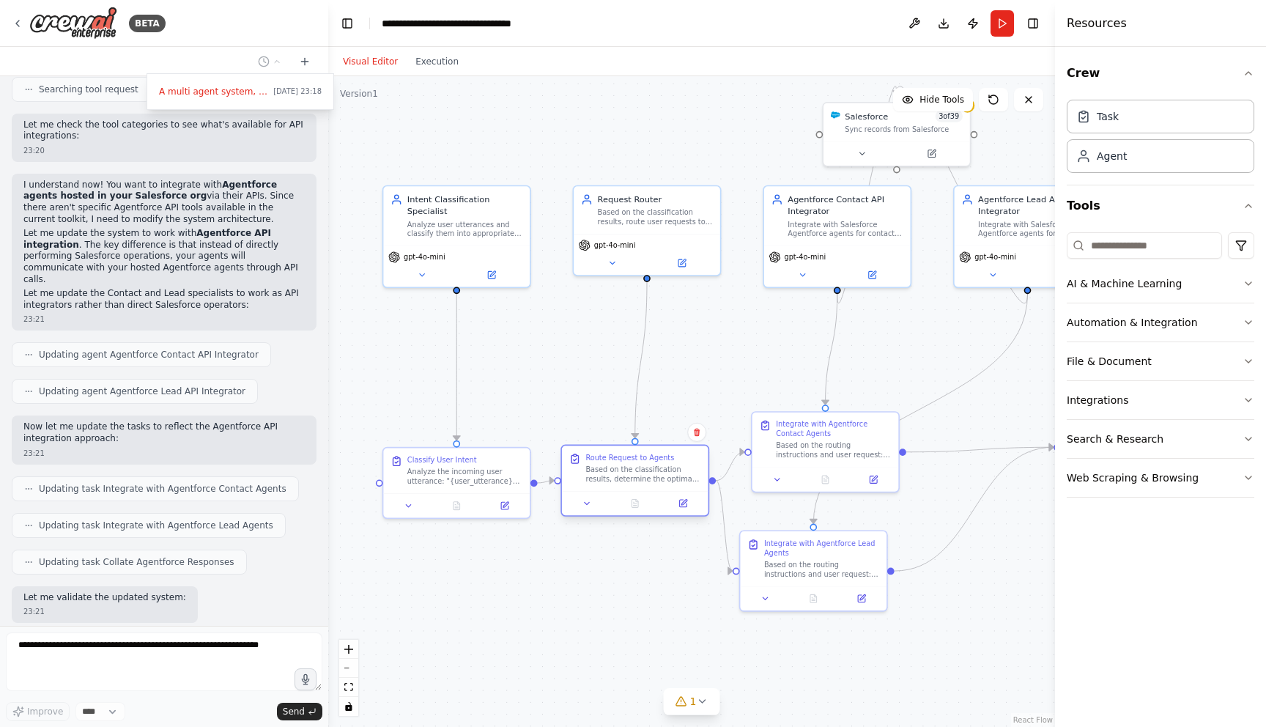
drag, startPoint x: 609, startPoint y: 423, endPoint x: 609, endPoint y: 498, distance: 75.4
click at [609, 498] on div at bounding box center [635, 503] width 146 height 24
drag, startPoint x: 656, startPoint y: 237, endPoint x: 647, endPoint y: 245, distance: 11.4
click at [647, 245] on div "gpt-4o-mini" at bounding box center [635, 263] width 146 height 41
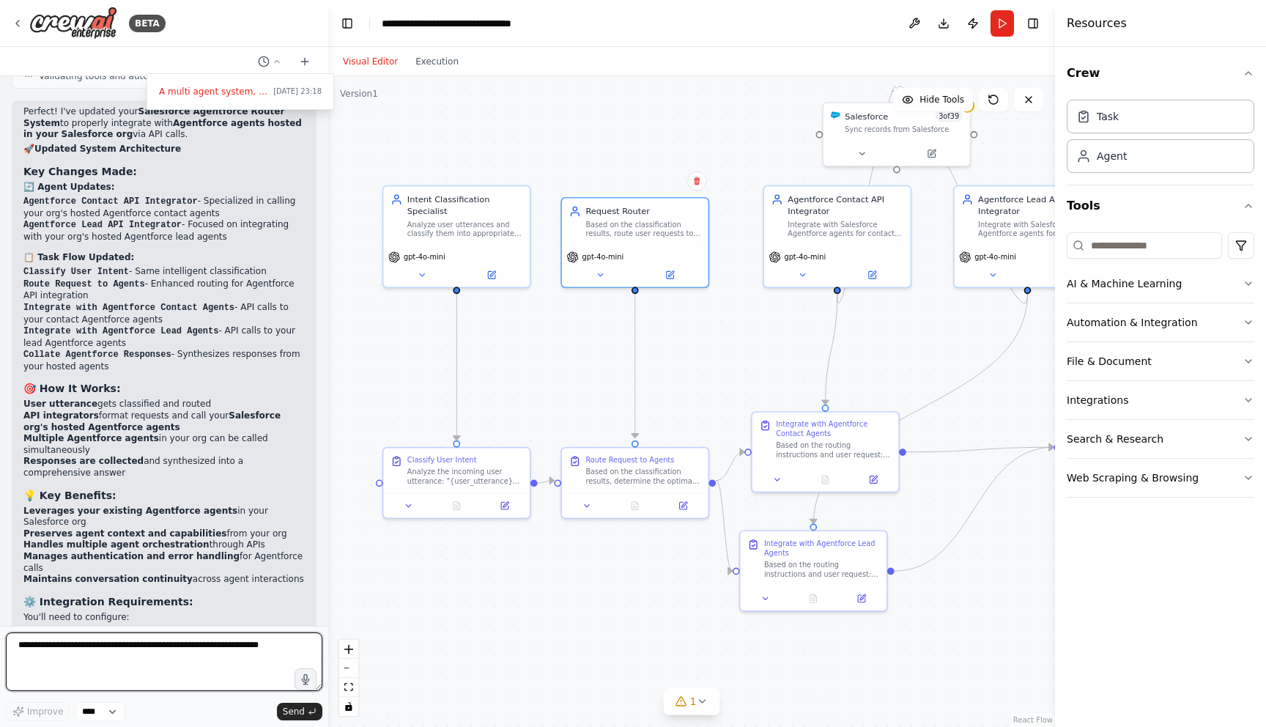
scroll to position [3277, 0]
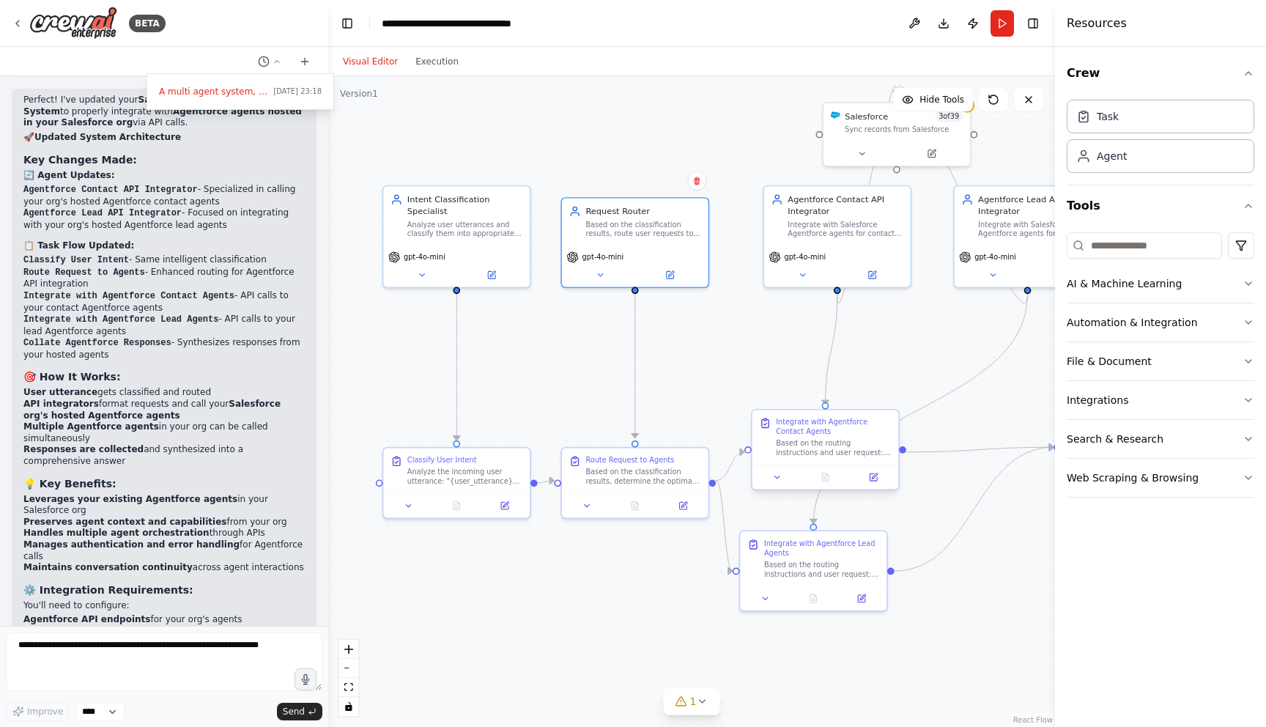
click at [799, 437] on div "Integrate with Agentforce Contact Agents Based on the routing instructions and …" at bounding box center [833, 437] width 115 height 40
click at [824, 215] on div "Agentforce Contact API Integrator Integrate with Salesforce Agentforce agents f…" at bounding box center [844, 213] width 115 height 45
click at [798, 447] on div "Based on the routing instructions and user request: "{user_utterance}", prepare…" at bounding box center [833, 447] width 115 height 19
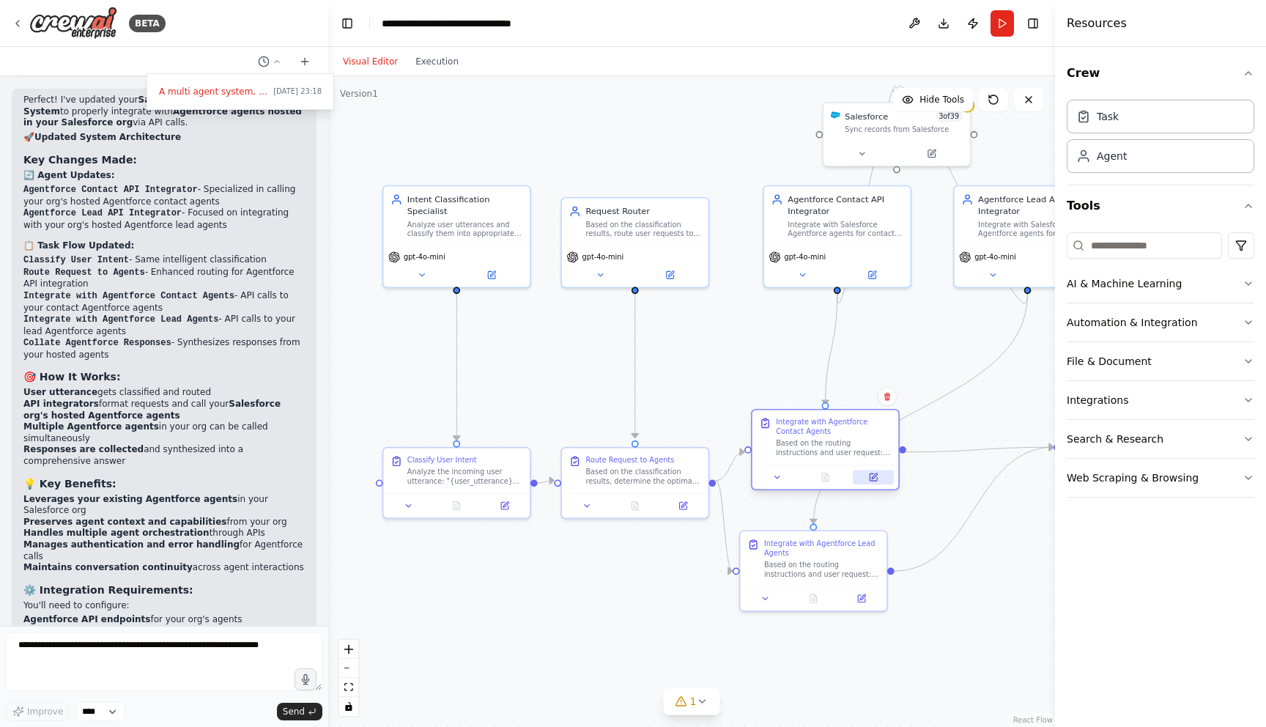
click at [880, 483] on button at bounding box center [873, 477] width 41 height 14
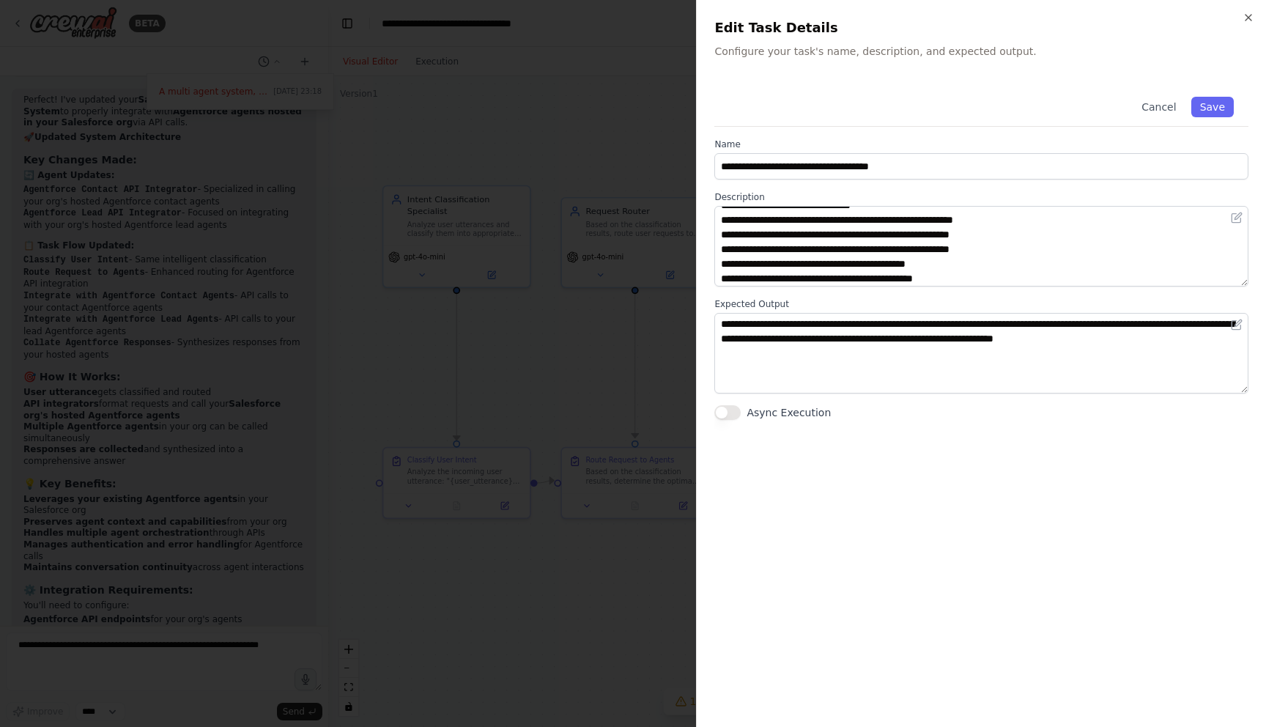
scroll to position [73, 0]
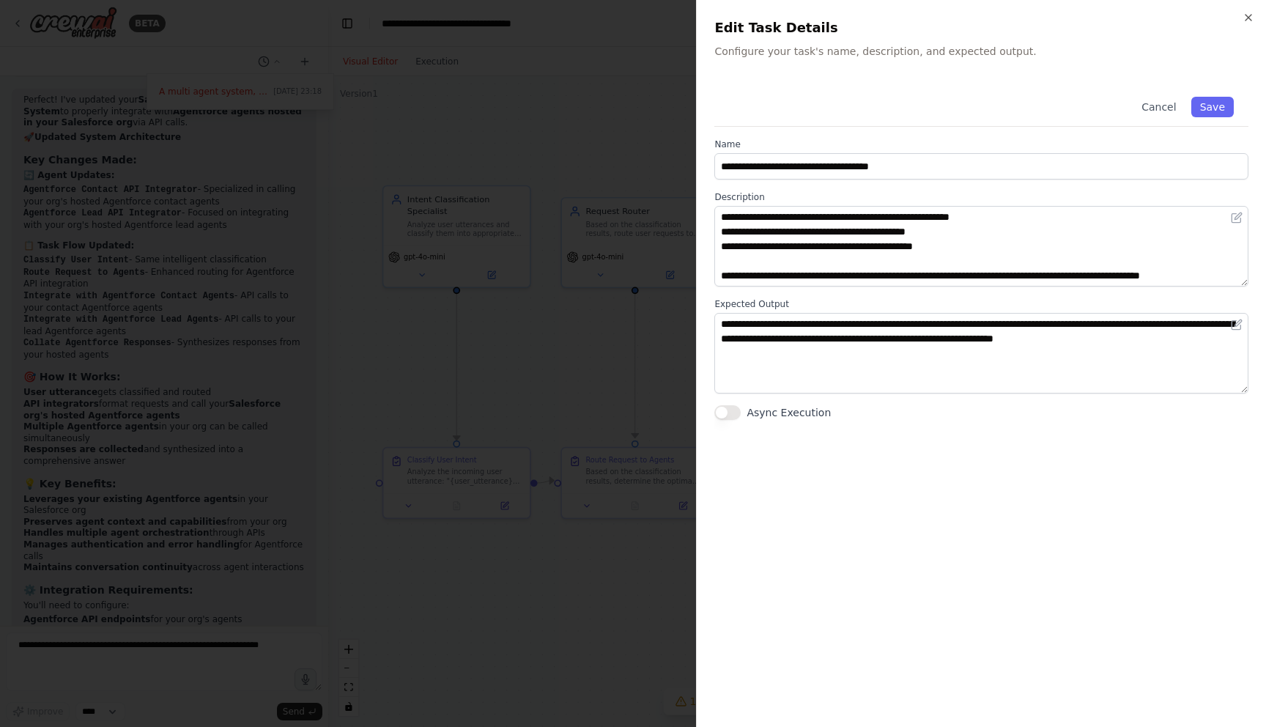
click at [1254, 19] on div "**********" at bounding box center [981, 363] width 570 height 727
click at [1257, 17] on div "**********" at bounding box center [981, 363] width 570 height 727
click at [1245, 18] on icon "button" at bounding box center [1248, 18] width 12 height 12
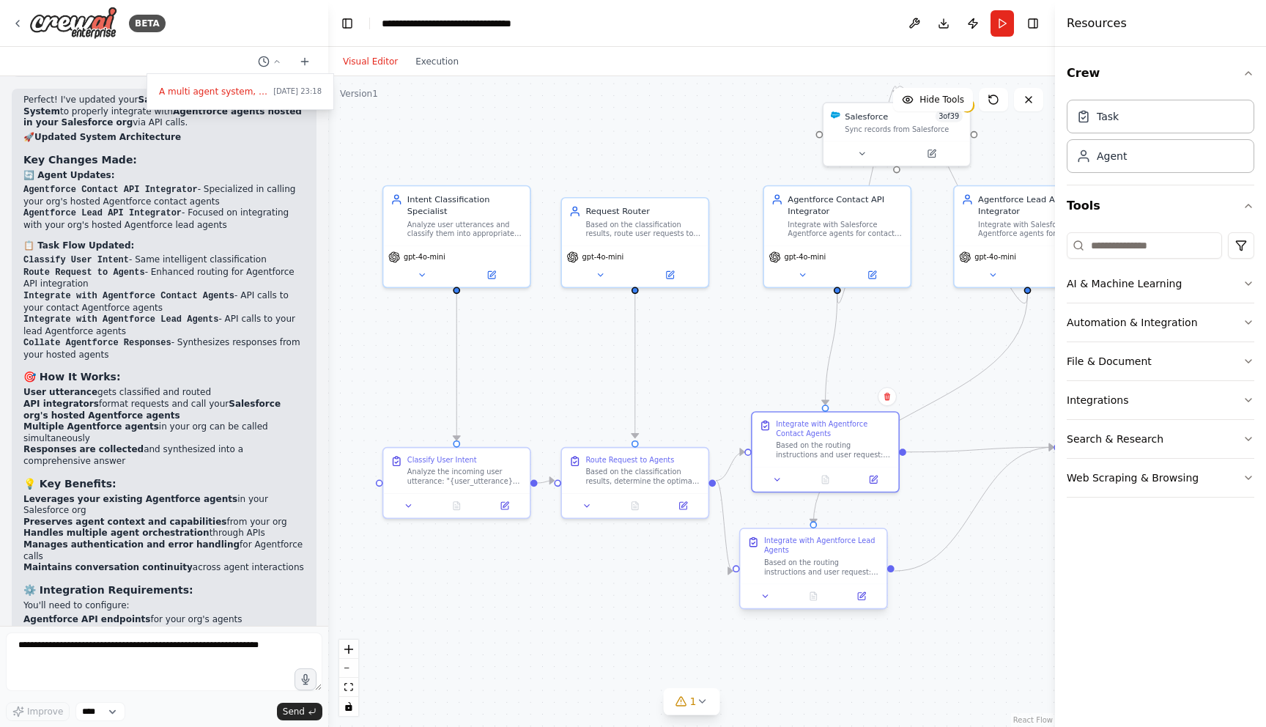
click at [813, 558] on div "Based on the routing instructions and user request: "{user_utterance}", prepare…" at bounding box center [821, 566] width 115 height 19
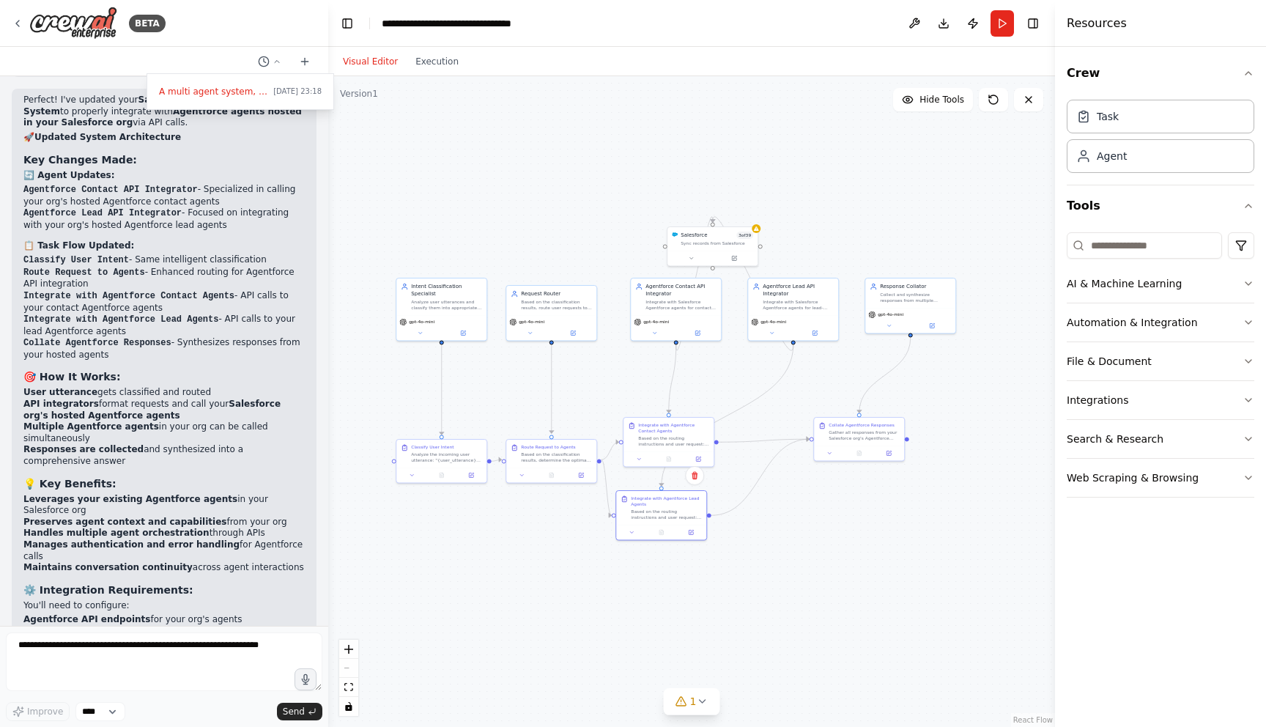
drag, startPoint x: 914, startPoint y: 377, endPoint x: 706, endPoint y: 374, distance: 208.0
click at [706, 374] on div ".deletable-edge-delete-btn { width: 20px; height: 20px; border: 0px solid #ffff…" at bounding box center [691, 401] width 727 height 650
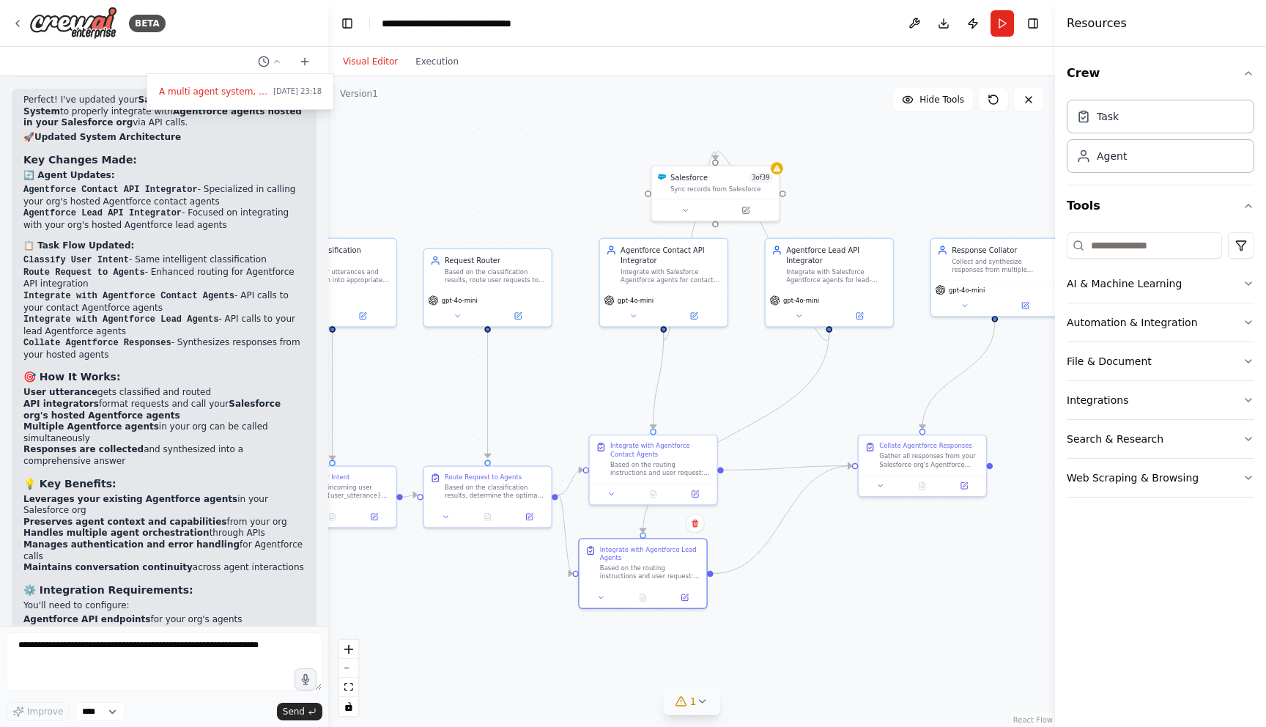
click at [699, 702] on icon at bounding box center [702, 701] width 12 height 12
click at [832, 662] on button at bounding box center [844, 664] width 25 height 18
